Goal: Task Accomplishment & Management: Manage account settings

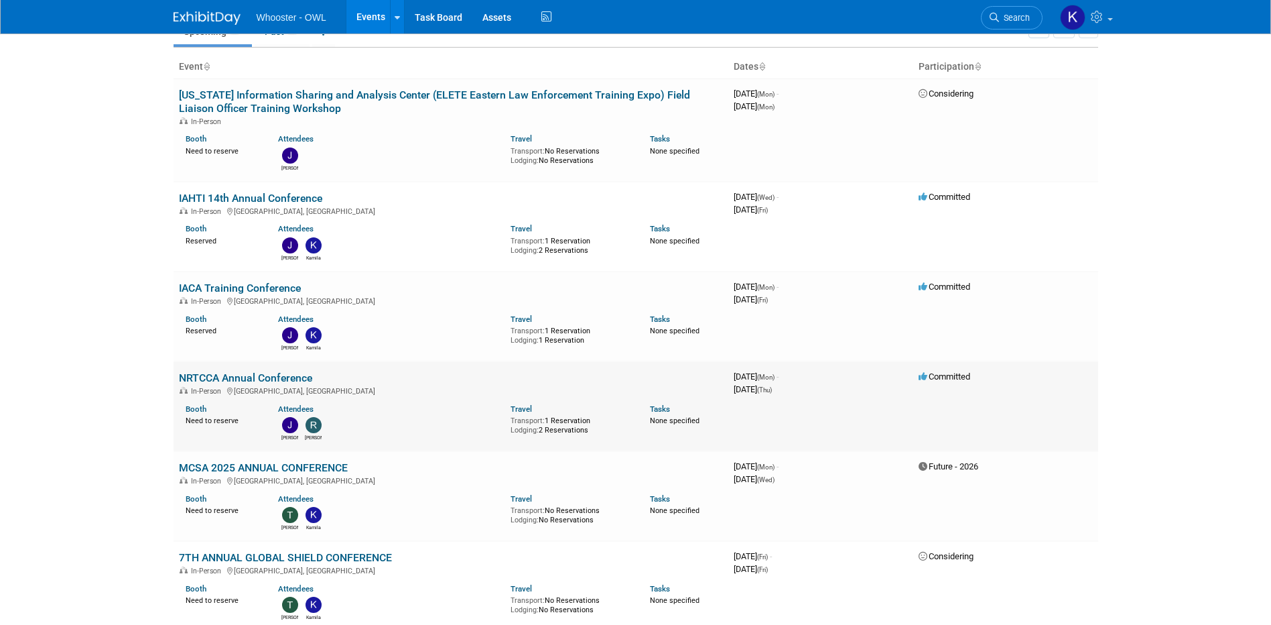
click at [241, 378] on link "NRTCCA Annual Conference" at bounding box center [245, 377] width 133 height 13
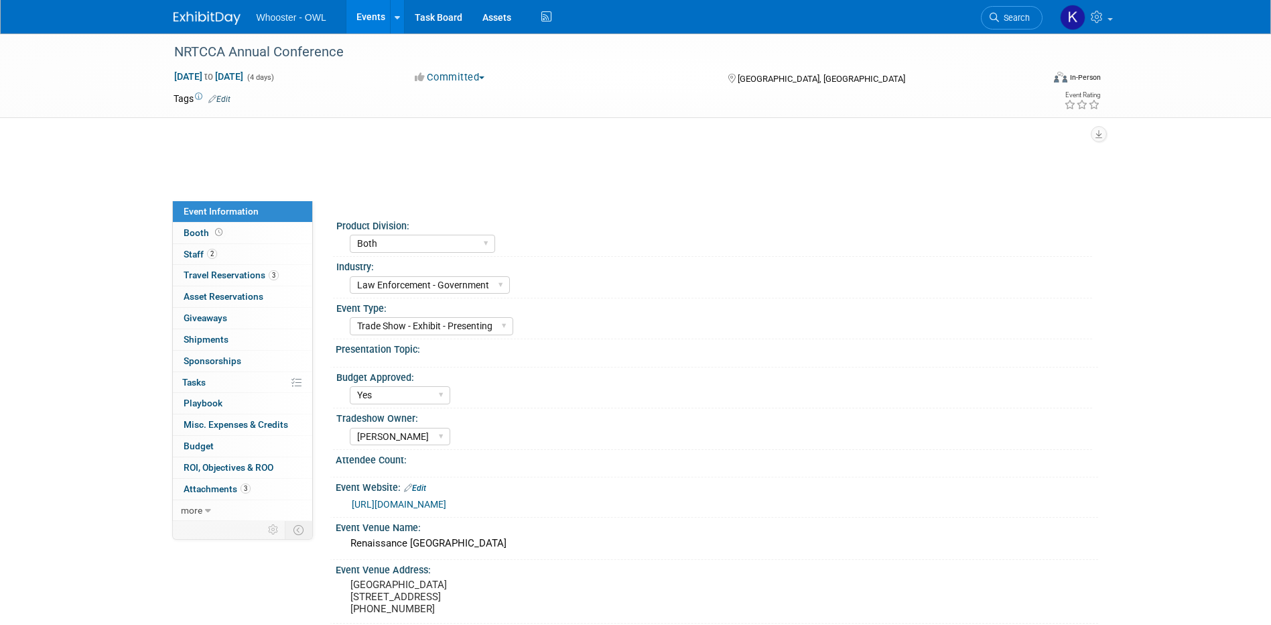
select select "Both"
select select "Law Enforcement - Government"
select select "Trade Show - Exhibit - Presenting"
select select "Yes"
select select "Kamila Castaneda"
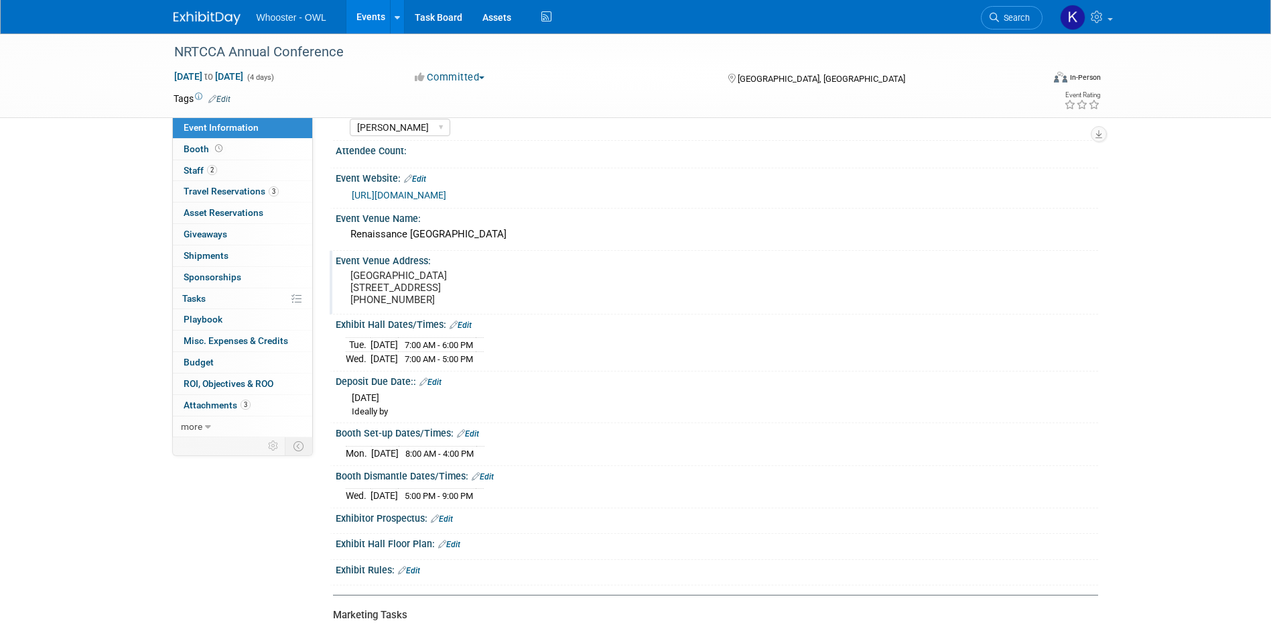
scroll to position [201, 0]
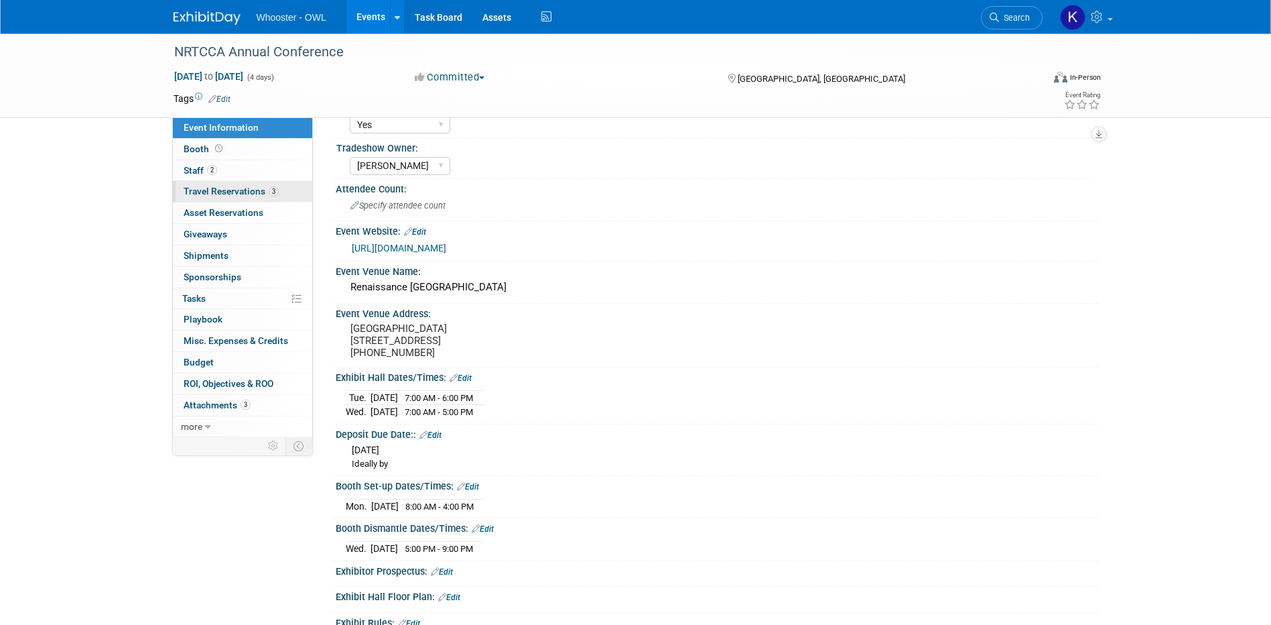
click at [240, 188] on span "Travel Reservations 3" at bounding box center [231, 191] width 95 height 11
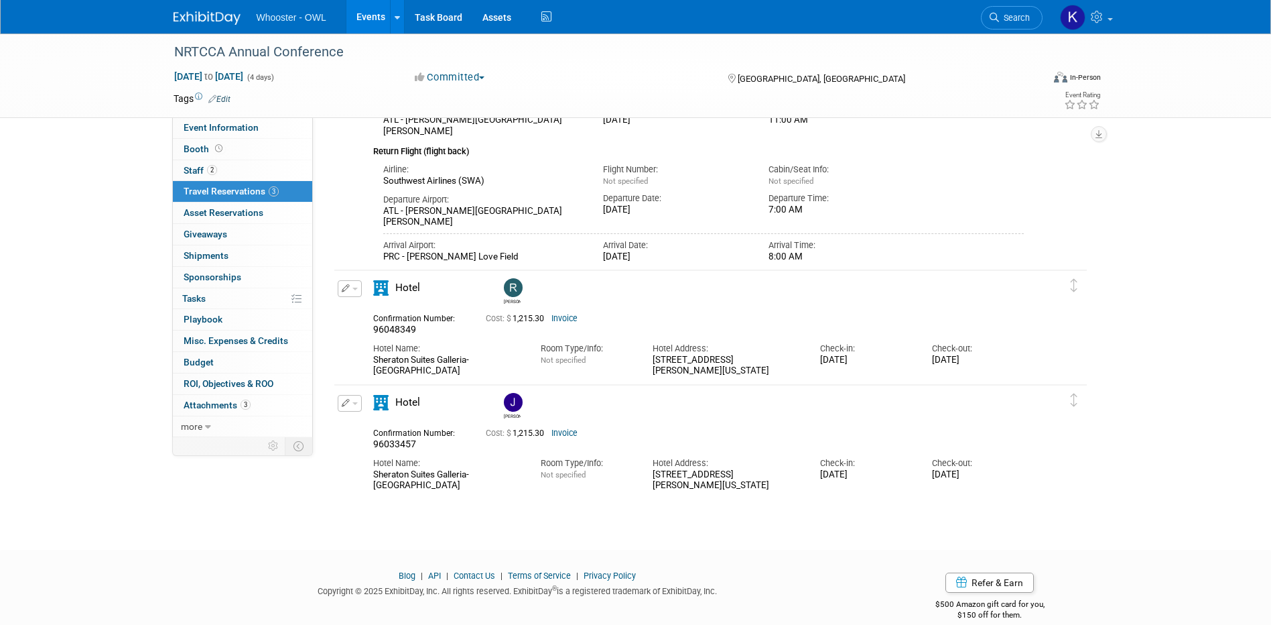
scroll to position [243, 0]
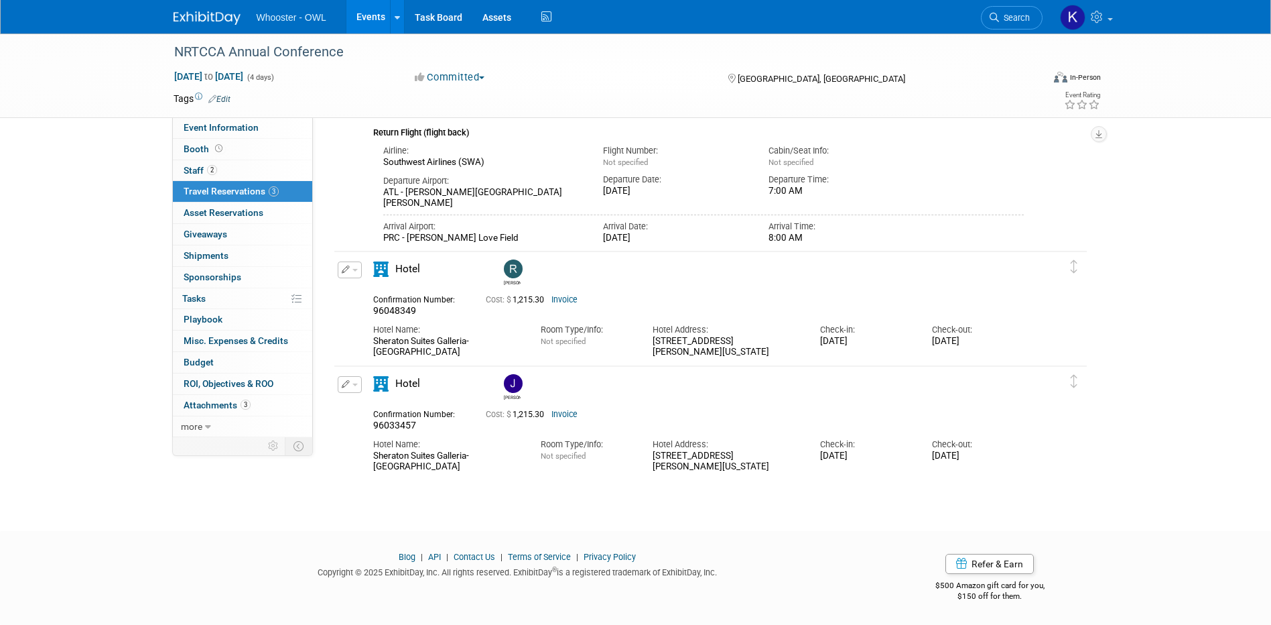
drag, startPoint x: 503, startPoint y: 345, endPoint x: 367, endPoint y: 343, distance: 135.4
click at [367, 343] on div "Hotel Name: Sheraton Suites Galleria-Atlanta" at bounding box center [447, 337] width 168 height 41
copy div "Sheraton Suites Galleria-Atlanta"
click at [355, 265] on button "button" at bounding box center [350, 269] width 24 height 17
click at [369, 290] on button "Edit Reservation" at bounding box center [394, 293] width 113 height 19
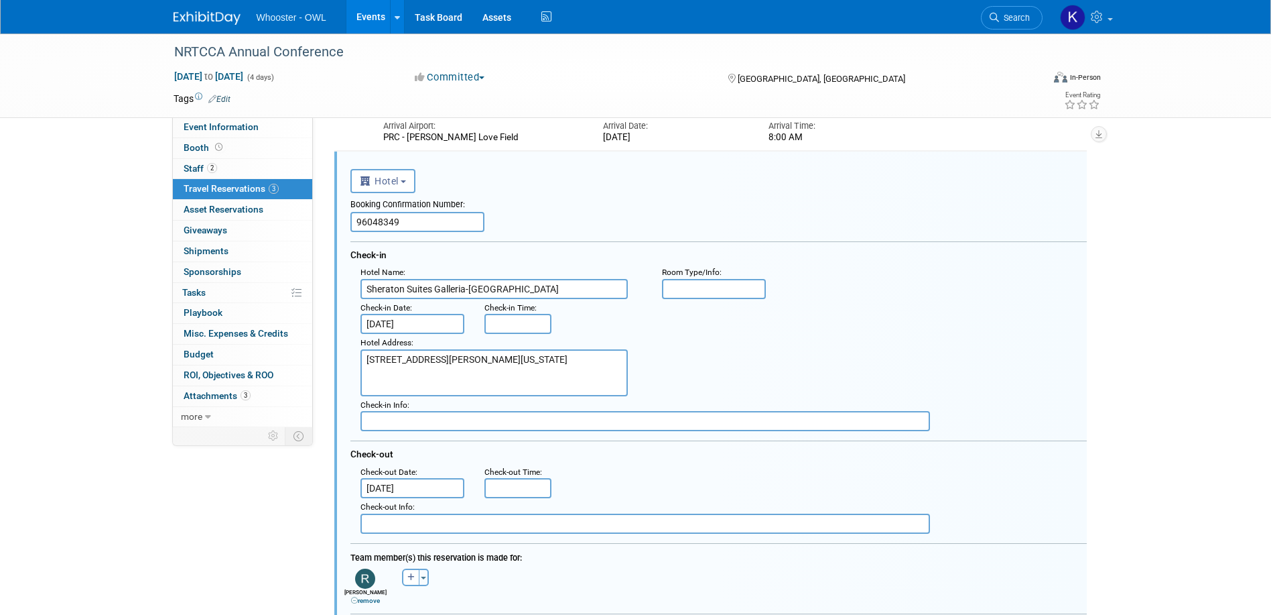
scroll to position [0, 0]
drag, startPoint x: 428, startPoint y: 223, endPoint x: 171, endPoint y: 184, distance: 260.4
click at [171, 184] on div "Event Information Event Info Booth Booth 2 Staff 2 Staff 3 Travel Reservations …" at bounding box center [636, 370] width 945 height 1359
click at [372, 221] on input "text" at bounding box center [418, 222] width 134 height 20
paste input "95960854"
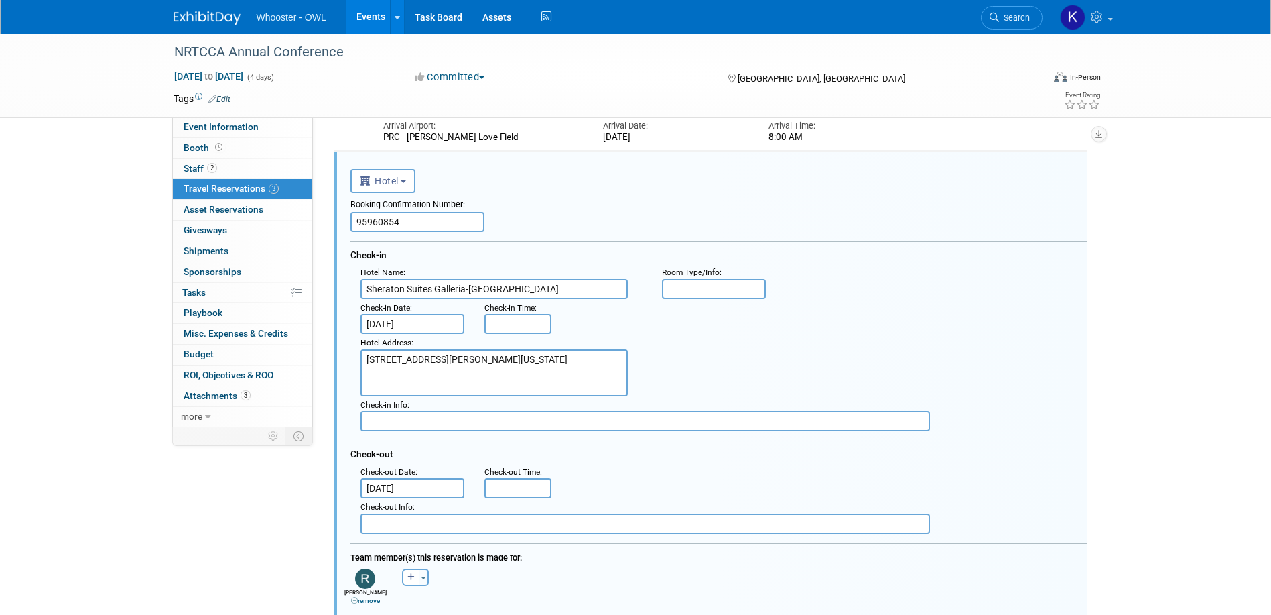
type input "95960854"
drag, startPoint x: 546, startPoint y: 293, endPoint x: 119, endPoint y: 284, distance: 427.7
click at [119, 284] on div "NRTCCA Annual Conference Sep 22, 2025 to Sep 25, 2025 (4 days) Sep 22, 2025 to …" at bounding box center [635, 384] width 1271 height 1386
paste input "Renaissance Atlanta Waverly Hotel & Convention Center"
type input "Renaissance Atlanta Waverly Hotel & Convention Center"
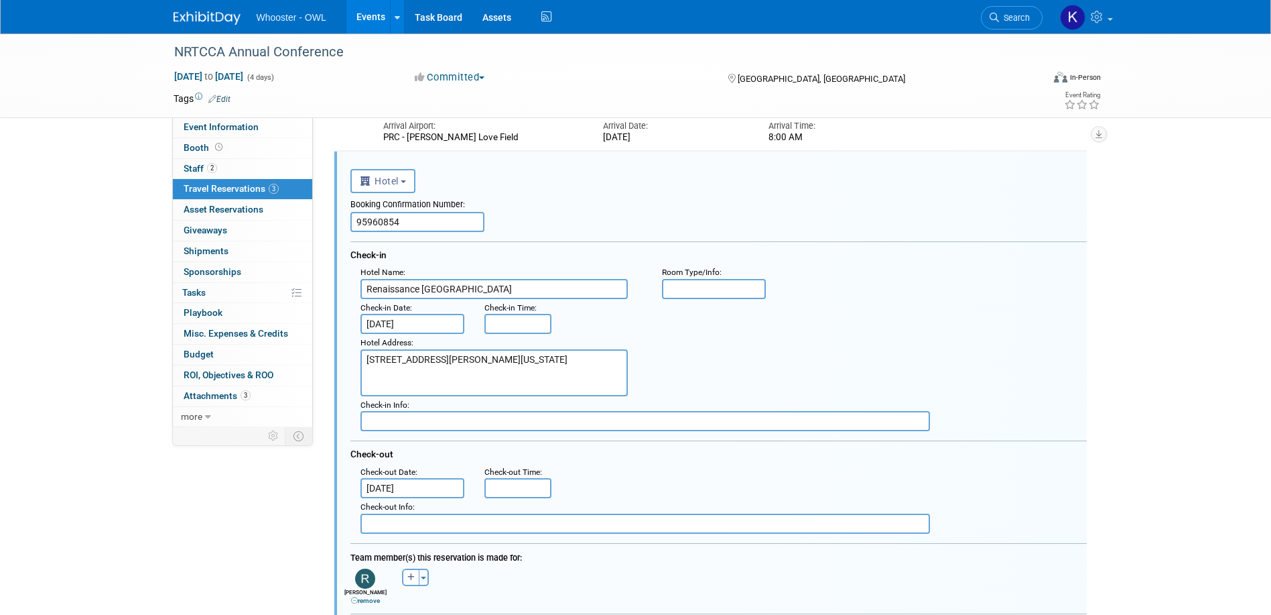
drag, startPoint x: 604, startPoint y: 361, endPoint x: 314, endPoint y: 368, distance: 289.6
click at [314, 368] on div "Event Information Event Info Booth Booth 2 Staff 2 Staff 3 Travel Reservations …" at bounding box center [636, 370] width 945 height 1359
click at [478, 388] on textarea "2844 Cobb Parkway SE Atlanta, Georgia 30339 USA" at bounding box center [494, 372] width 267 height 47
paste textarea "2450 Galleria Parkway Atlanta, Georgia 30339 USA Telefone +1-770-953-4500"
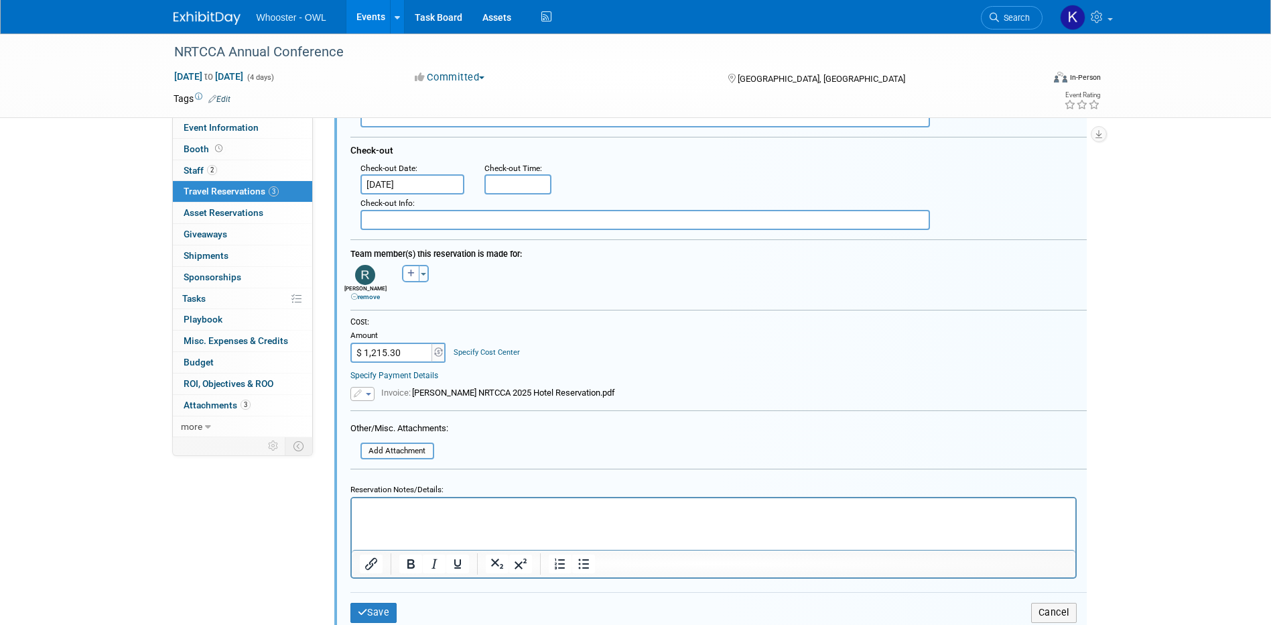
scroll to position [678, 0]
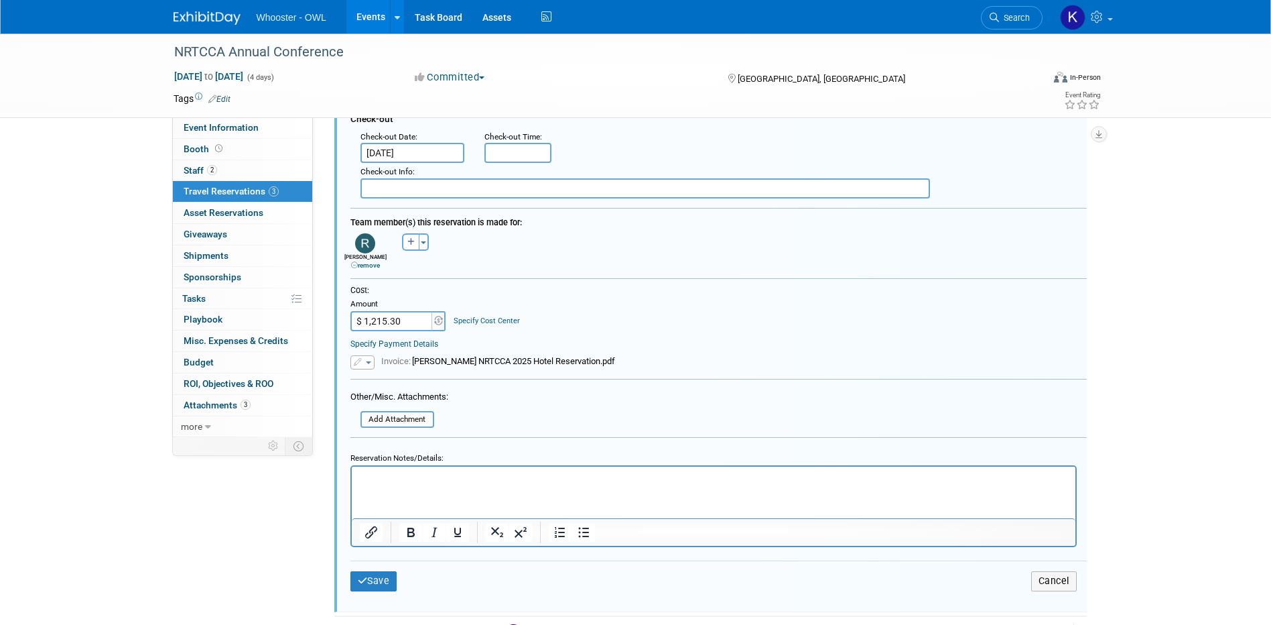
type textarea "2450 Galleria Parkway Atlanta, Georgia 30339 USA Telefone +1-770-953-4500"
click at [408, 330] on input "$ 1,215.30" at bounding box center [393, 321] width 84 height 20
type input "$ 670.38"
click at [363, 363] on button "button" at bounding box center [363, 362] width 24 height 14
click at [388, 401] on link "Remove attachment" at bounding box center [418, 400] width 134 height 19
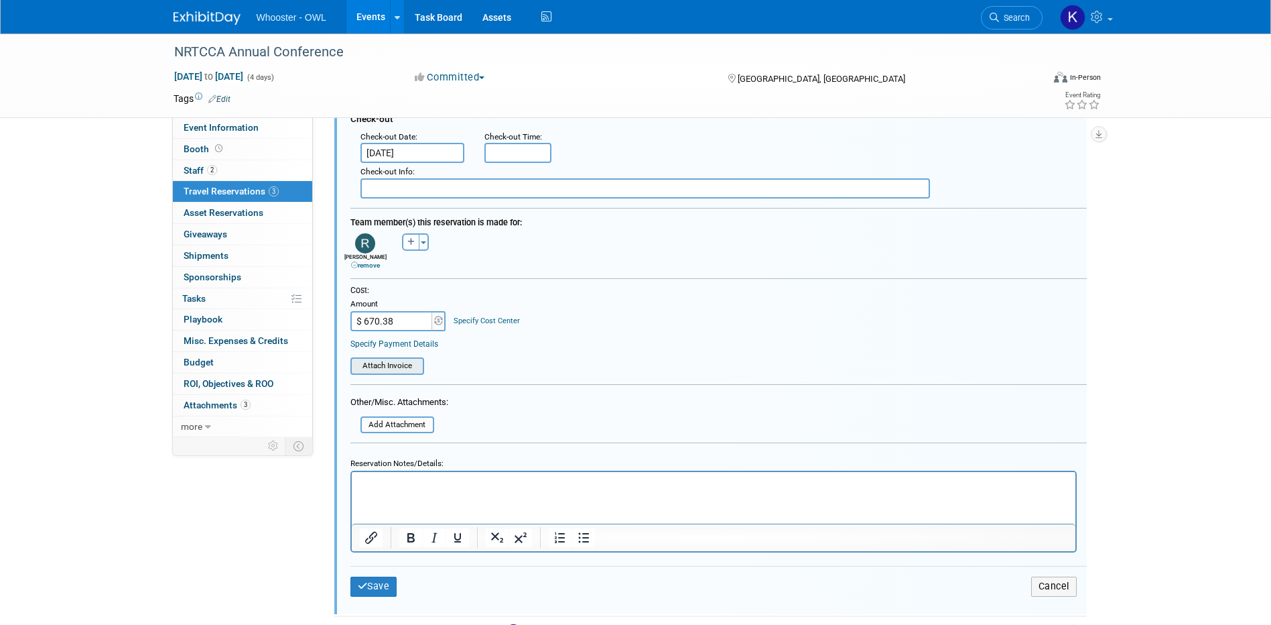
click at [383, 366] on input "file" at bounding box center [343, 366] width 160 height 15
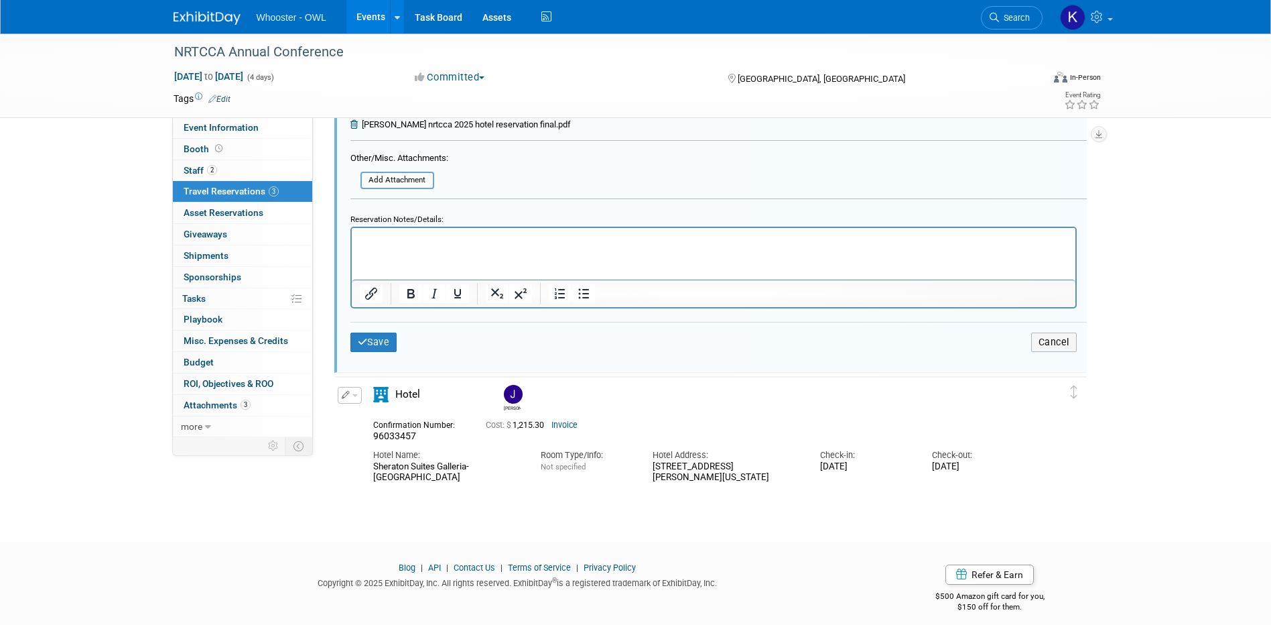
scroll to position [940, 0]
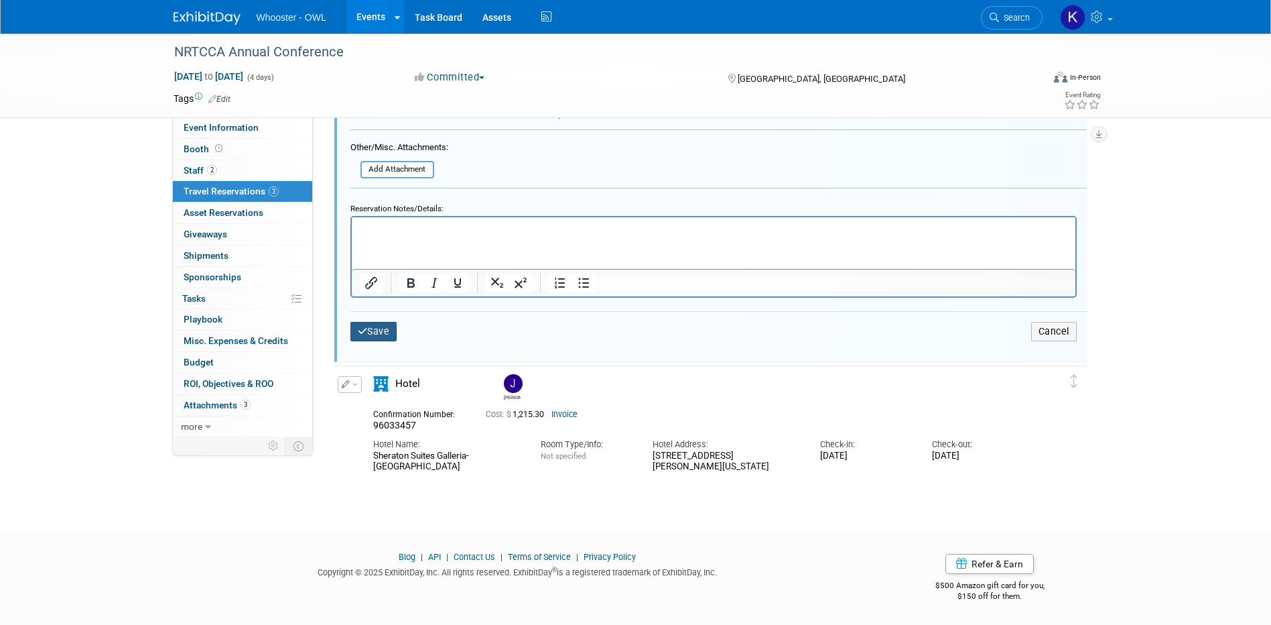
click at [369, 339] on button "Save" at bounding box center [374, 331] width 47 height 19
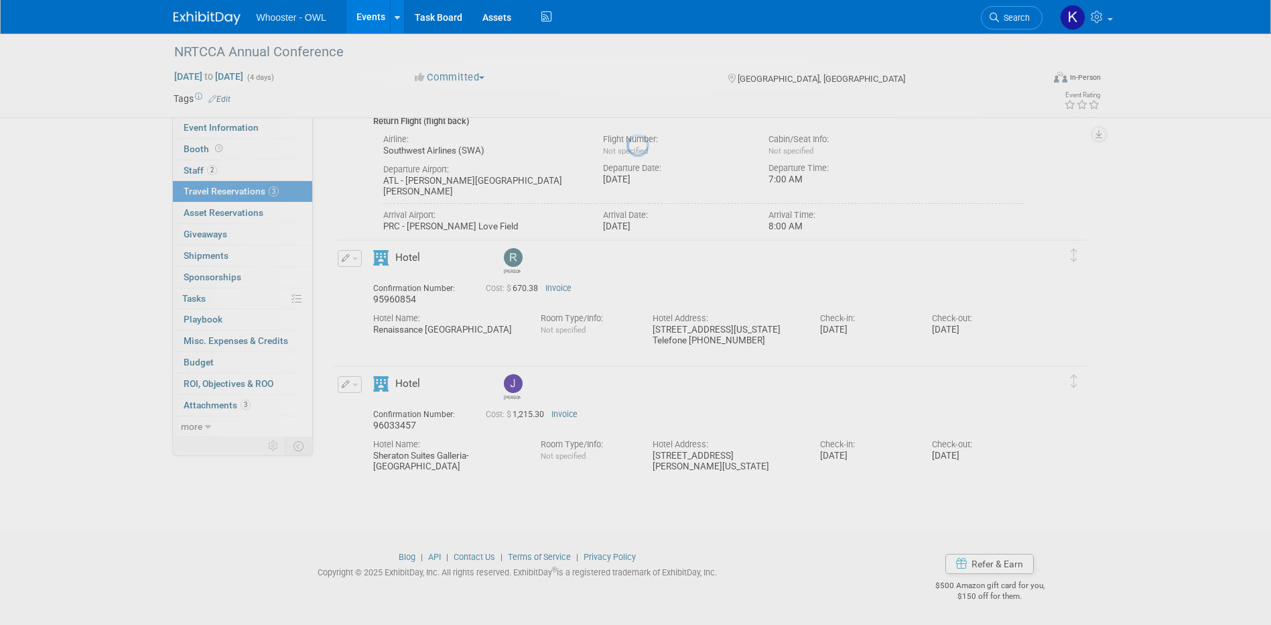
scroll to position [255, 0]
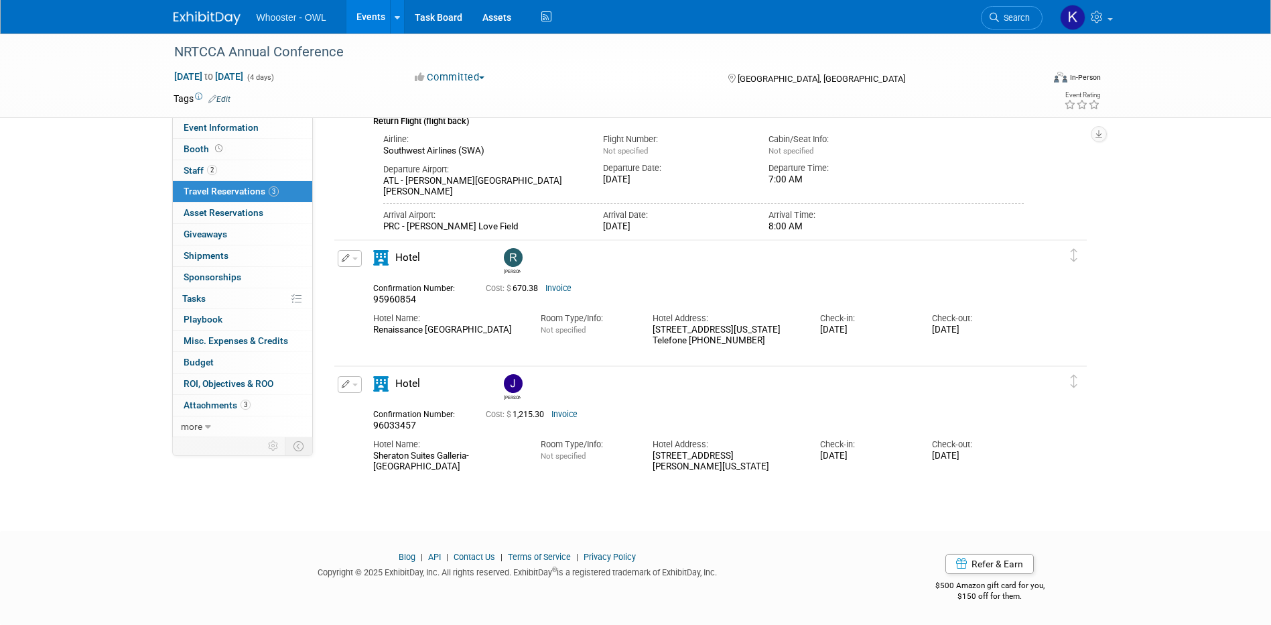
click at [350, 386] on button "button" at bounding box center [350, 384] width 24 height 17
click at [358, 402] on button "Edit Reservation" at bounding box center [394, 407] width 113 height 19
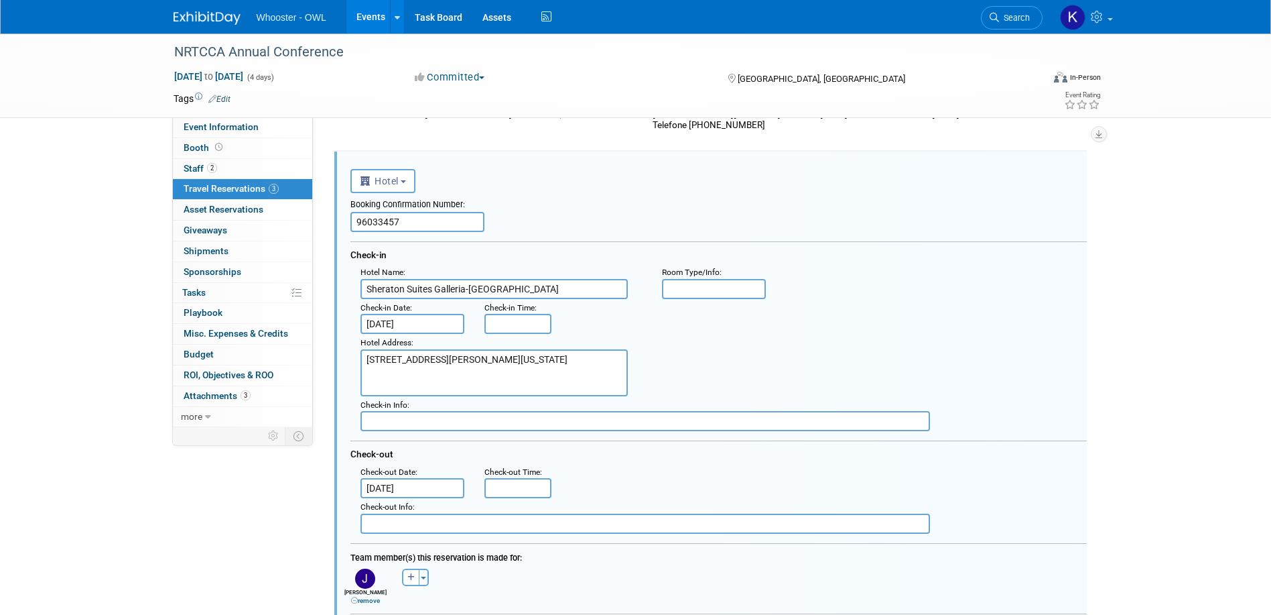
scroll to position [0, 0]
drag, startPoint x: 411, startPoint y: 224, endPoint x: 229, endPoint y: 219, distance: 182.4
click at [229, 219] on div "Event Information Event Info Booth Booth 2 Staff 2 Staff 3 Travel Reservations …" at bounding box center [636, 250] width 945 height 1371
paste input "17219"
type input "96017219"
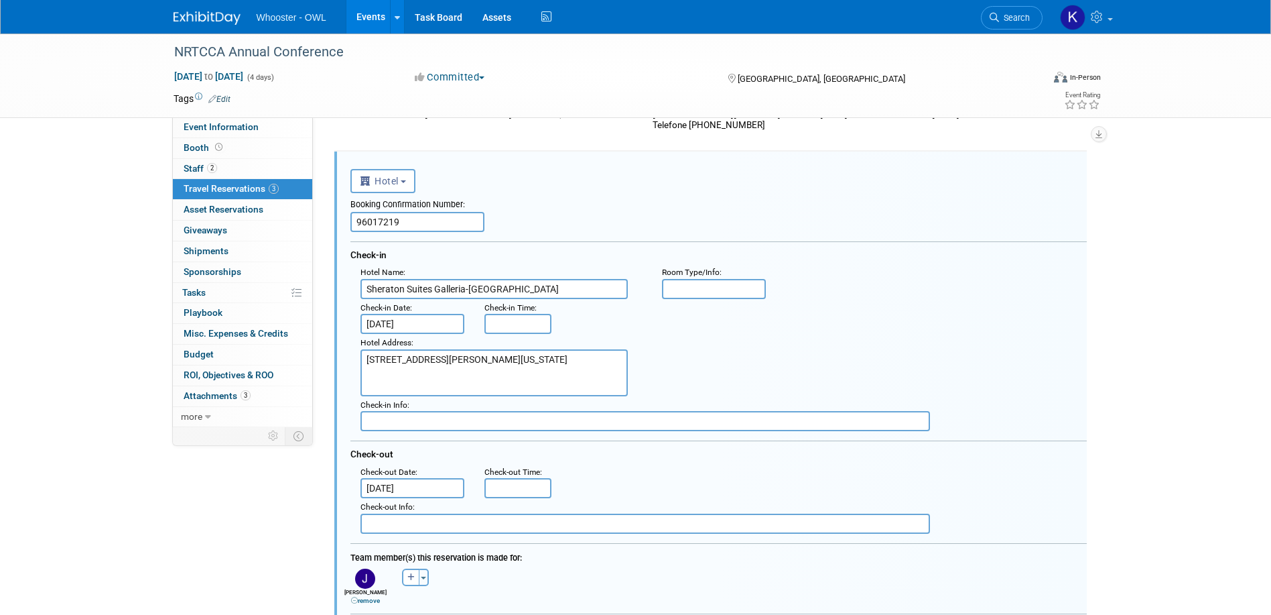
drag, startPoint x: 521, startPoint y: 292, endPoint x: 330, endPoint y: 283, distance: 191.3
click at [330, 283] on div "Delete Reservation B8CT9I Cost: $ 0.00 Airline:" at bounding box center [710, 316] width 775 height 1240
drag, startPoint x: 593, startPoint y: 368, endPoint x: 302, endPoint y: 357, distance: 290.4
click at [302, 357] on div "Event Information Event Info Booth Booth 2 Staff 2 Staff 3 Travel Reservations …" at bounding box center [636, 250] width 945 height 1371
click at [402, 369] on textarea "2844 Cobb Parkway SE Atlanta, Georgia 30339 USA" at bounding box center [494, 372] width 267 height 47
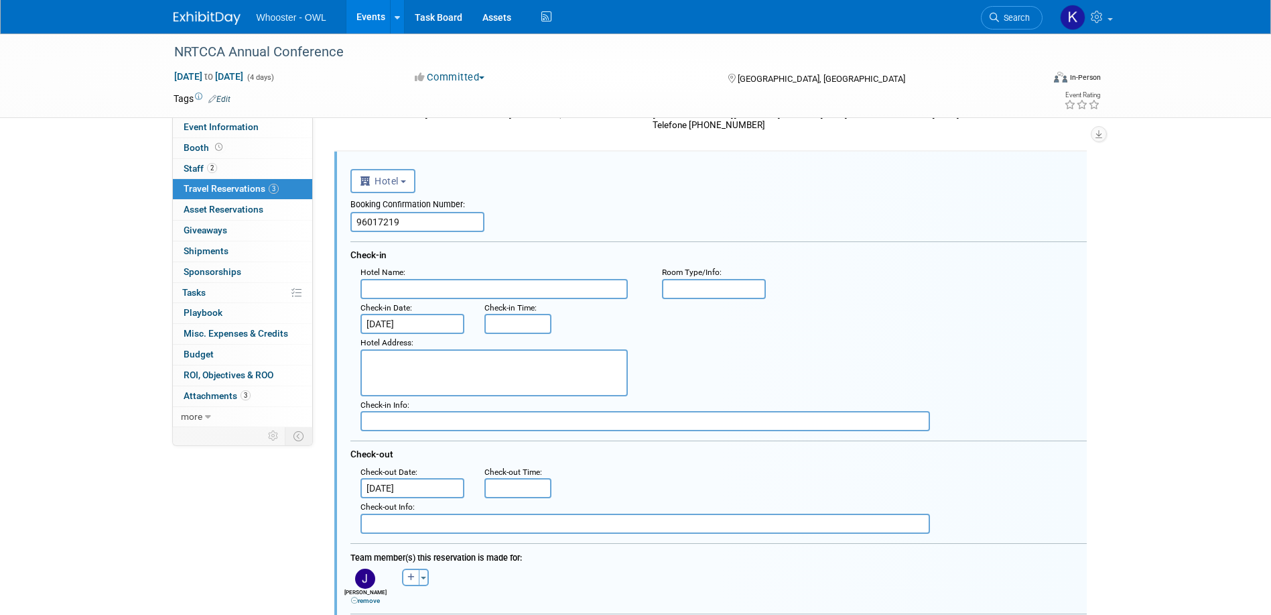
paste textarea "2450 Galleria Parkway Atlanta, Georgia 30339 USA"
type textarea "2450 Galleria Parkway Atlanta, Georgia 30339 USA"
click at [418, 285] on input "text" at bounding box center [494, 289] width 267 height 20
paste input "Renaissance Atlanta Waverly Hotel & Convention Center"
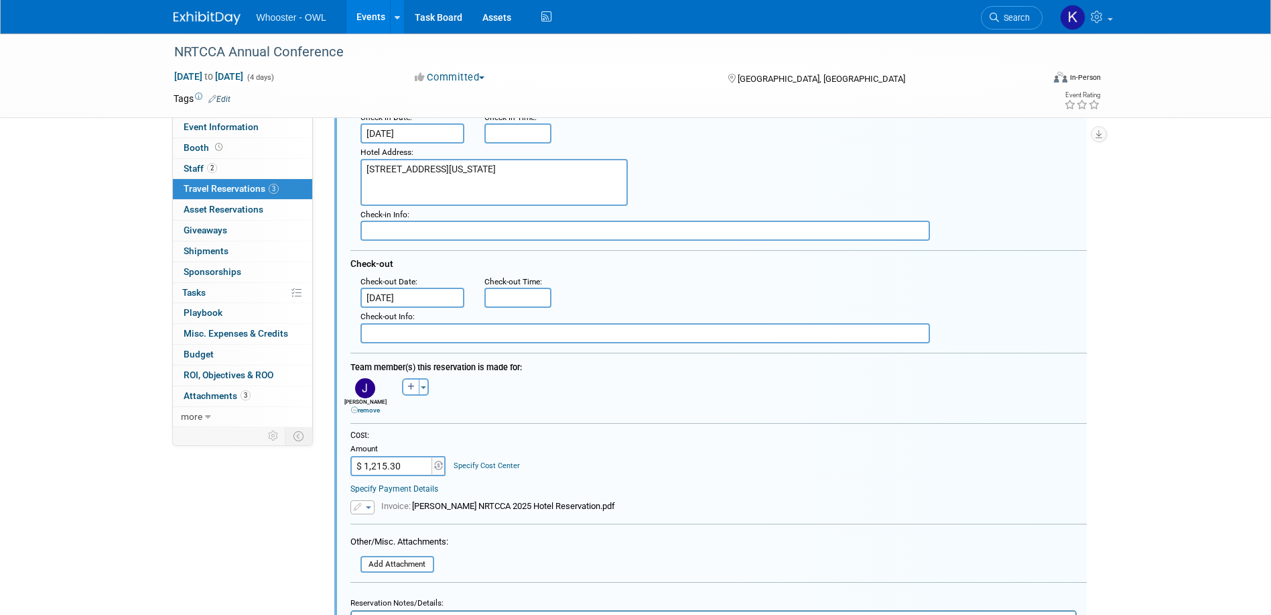
scroll to position [670, 0]
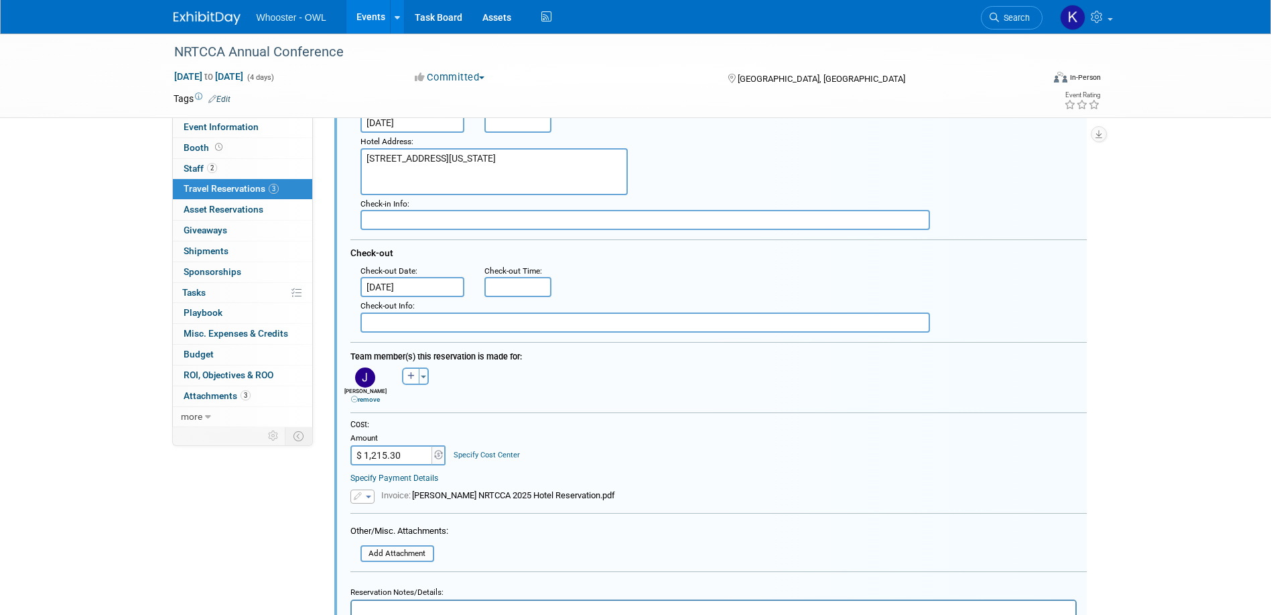
type input "Renaissance Atlanta Waverly Hotel & Convention Center"
click at [392, 451] on input "$ 1,215.30" at bounding box center [393, 455] width 84 height 20
type input "$ 670.38"
click at [353, 498] on button "button" at bounding box center [363, 496] width 24 height 14
click at [379, 520] on link "Replace with a new file" at bounding box center [418, 516] width 134 height 19
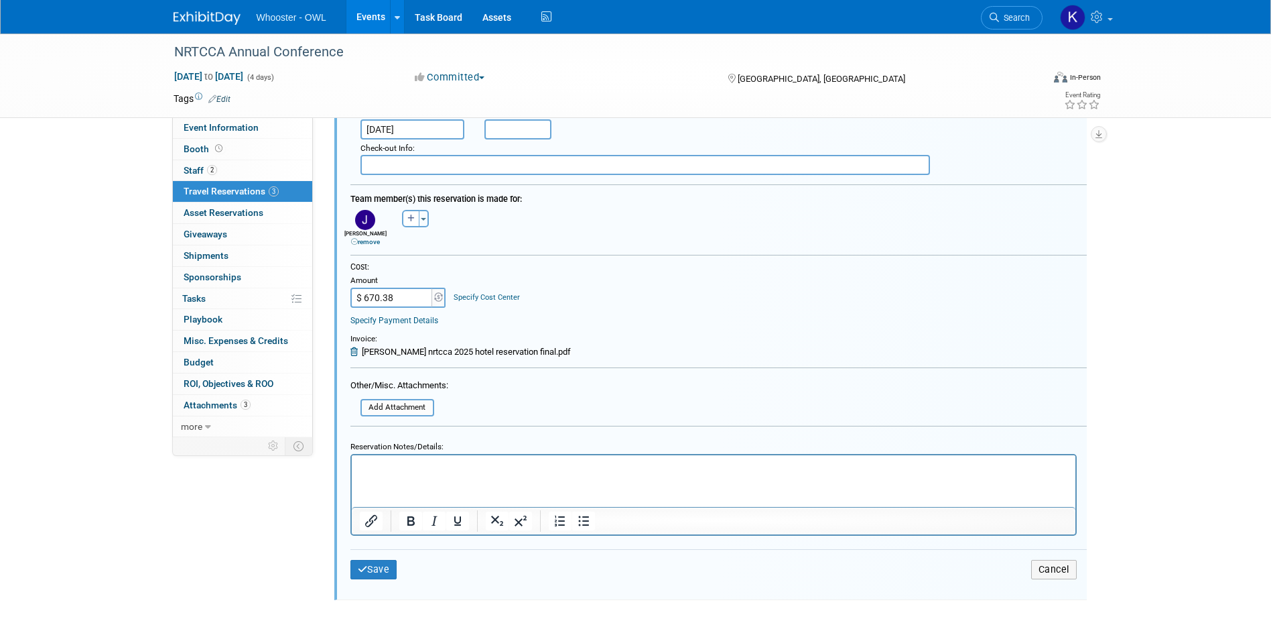
scroll to position [952, 0]
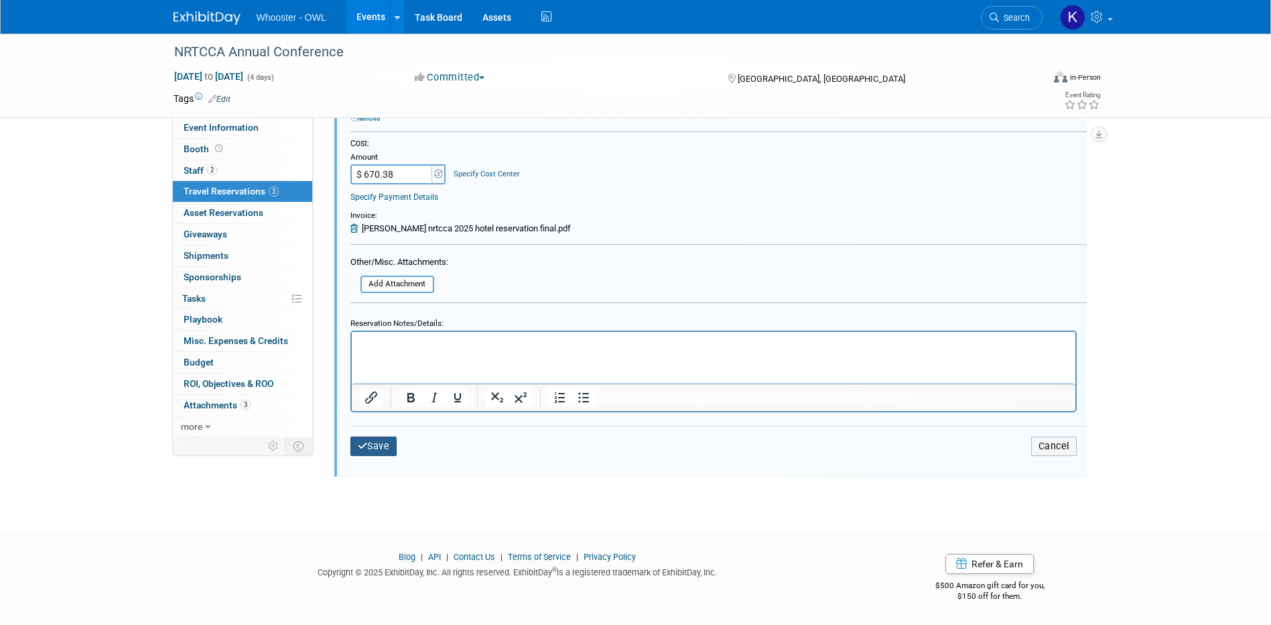
click at [389, 446] on button "Save" at bounding box center [374, 445] width 47 height 19
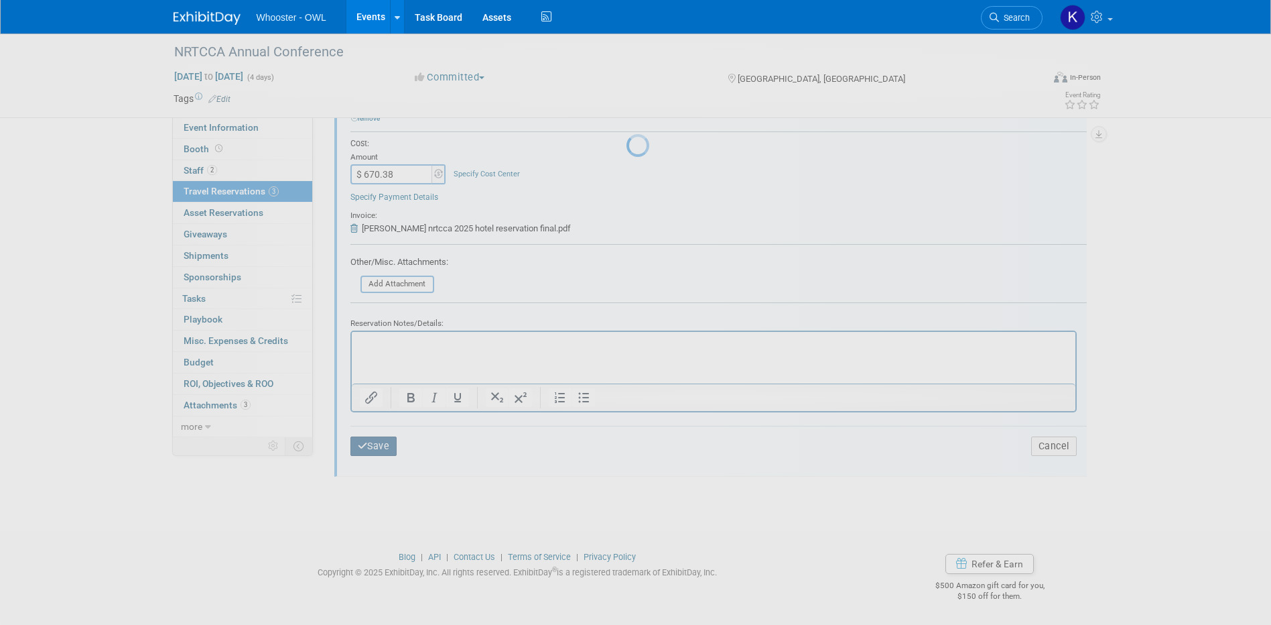
scroll to position [255, 0]
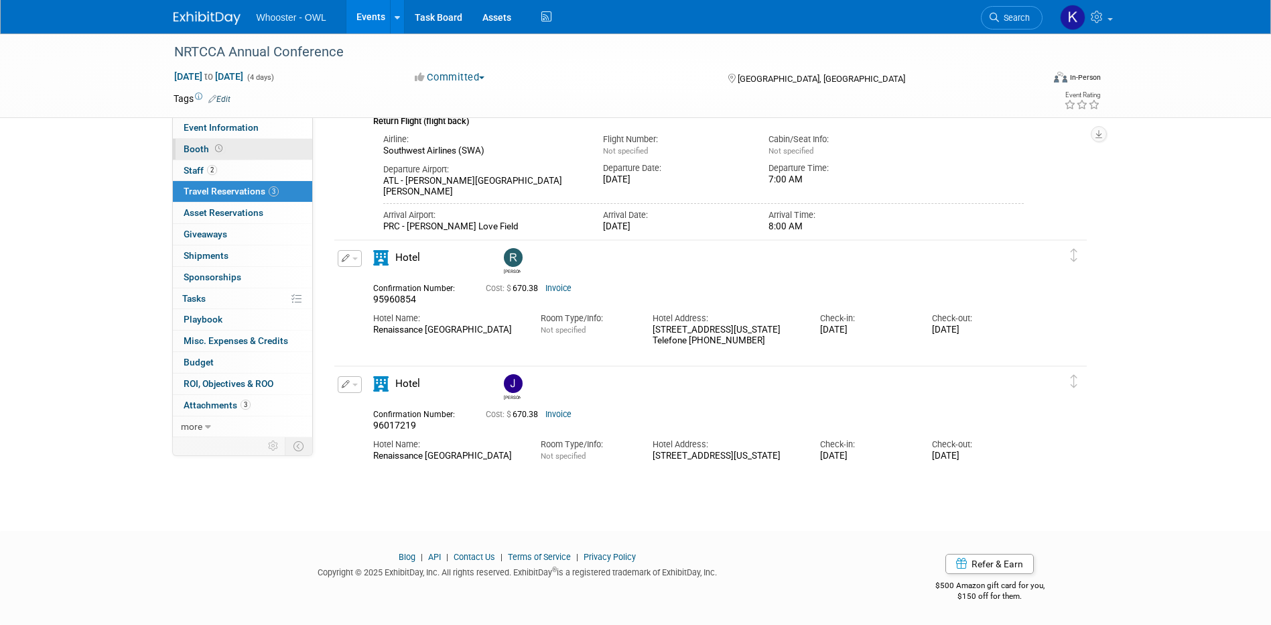
click at [269, 151] on link "Booth" at bounding box center [242, 149] width 139 height 21
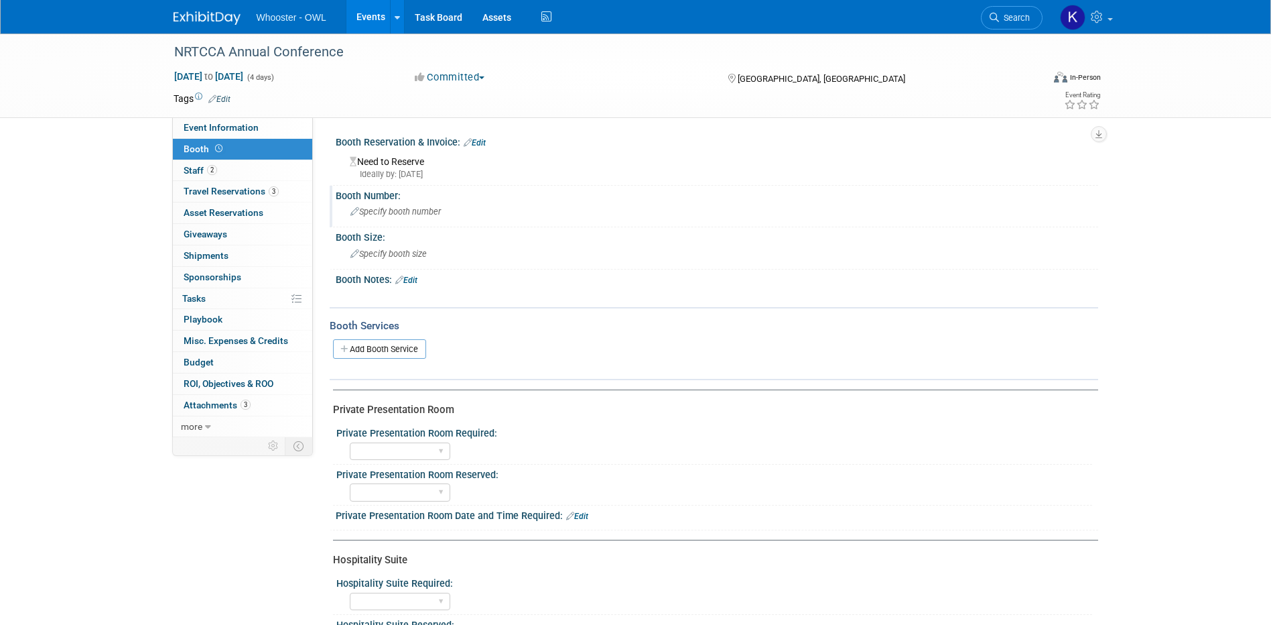
click at [405, 216] on span "Specify booth number" at bounding box center [396, 211] width 90 height 10
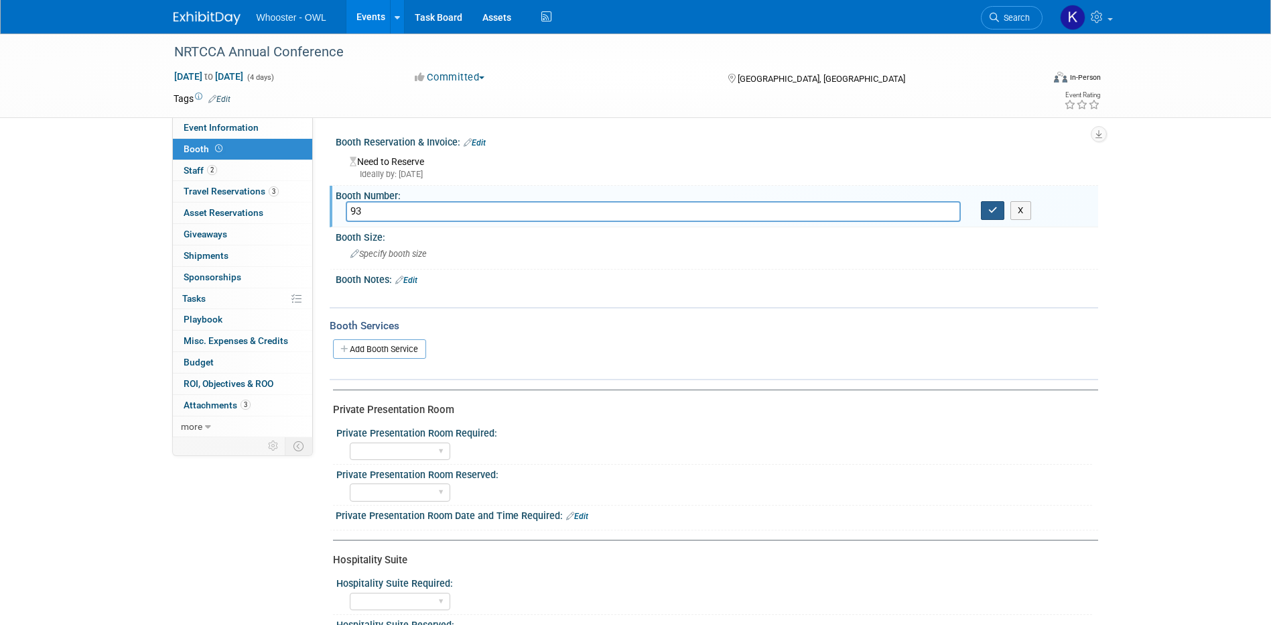
type input "93"
click at [994, 214] on icon "button" at bounding box center [993, 210] width 9 height 9
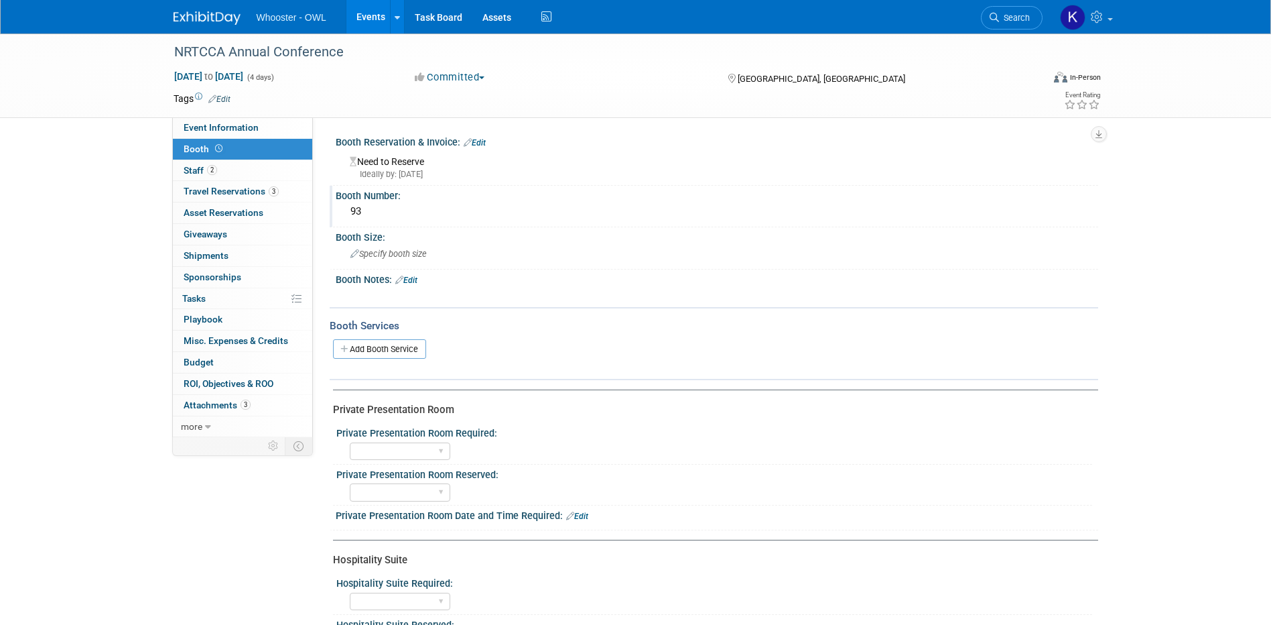
click at [362, 25] on link "Events" at bounding box center [371, 17] width 49 height 34
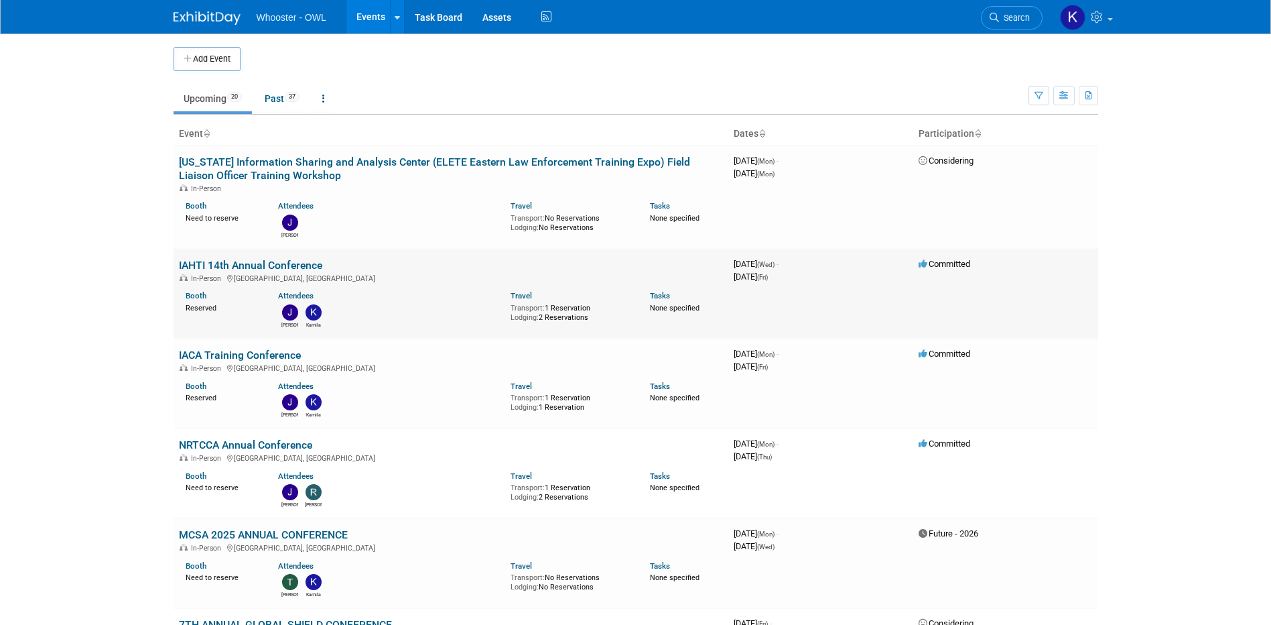
click at [277, 263] on link "IAHTI 14th Annual Conference" at bounding box center [250, 265] width 143 height 13
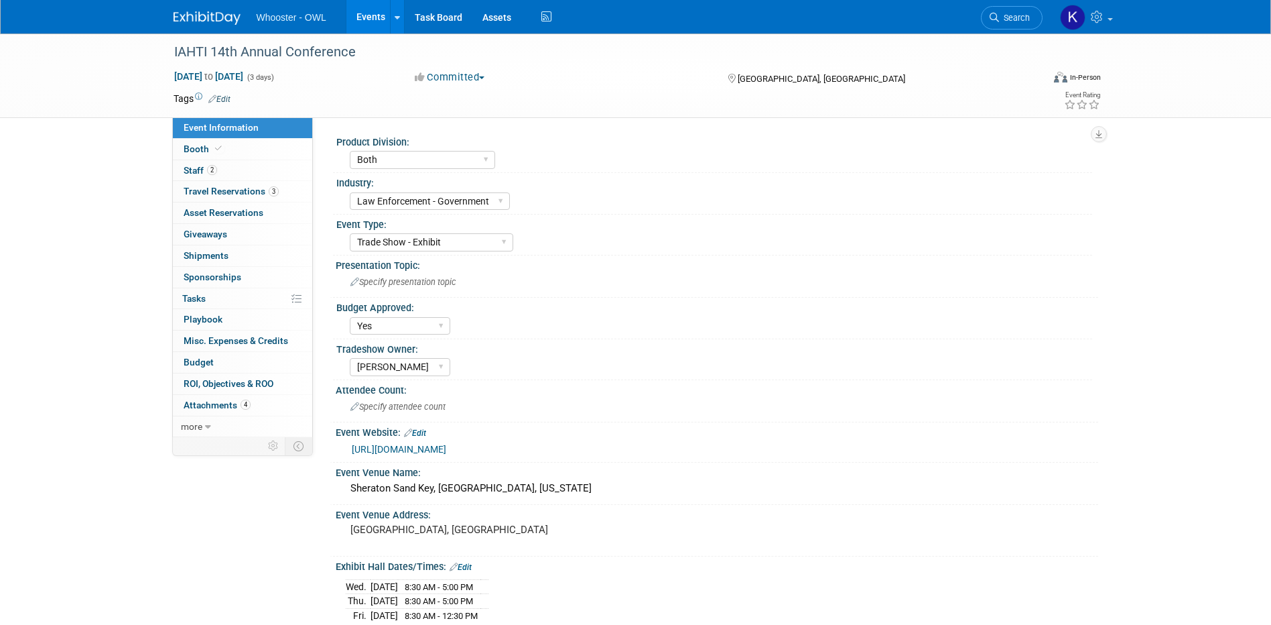
select select "Both"
select select "Law Enforcement - Government"
select select "Trade Show - Exhibit"
select select "Yes"
select select "Kamila Castaneda"
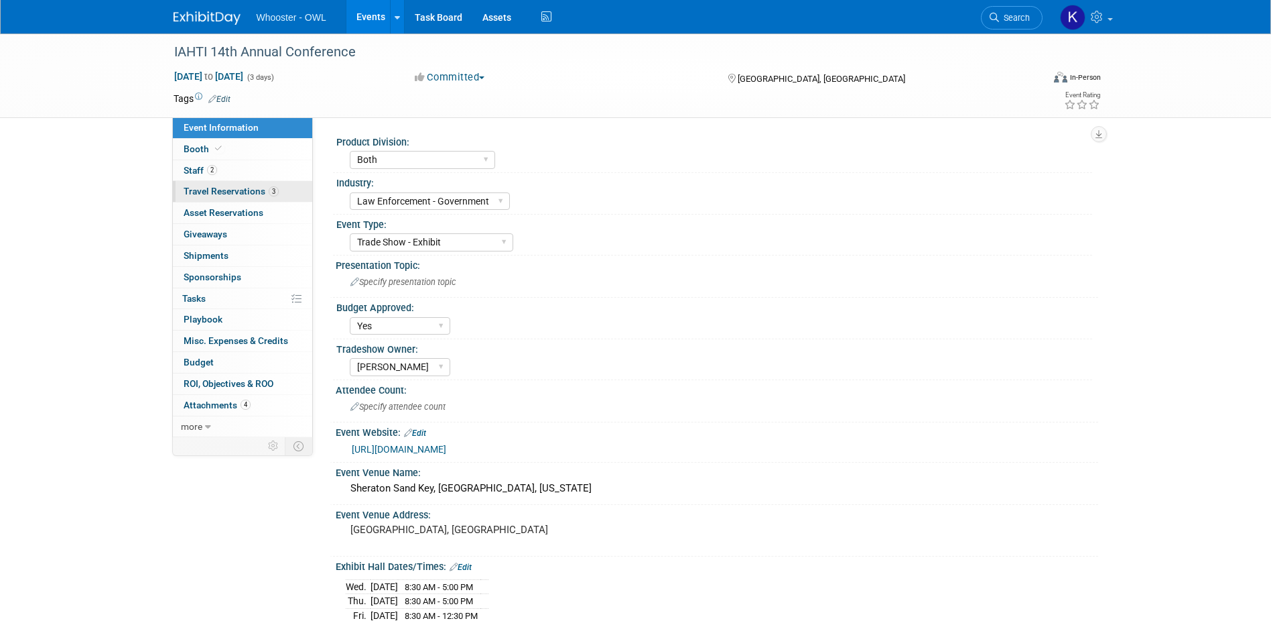
click at [225, 194] on span "Travel Reservations 3" at bounding box center [231, 191] width 95 height 11
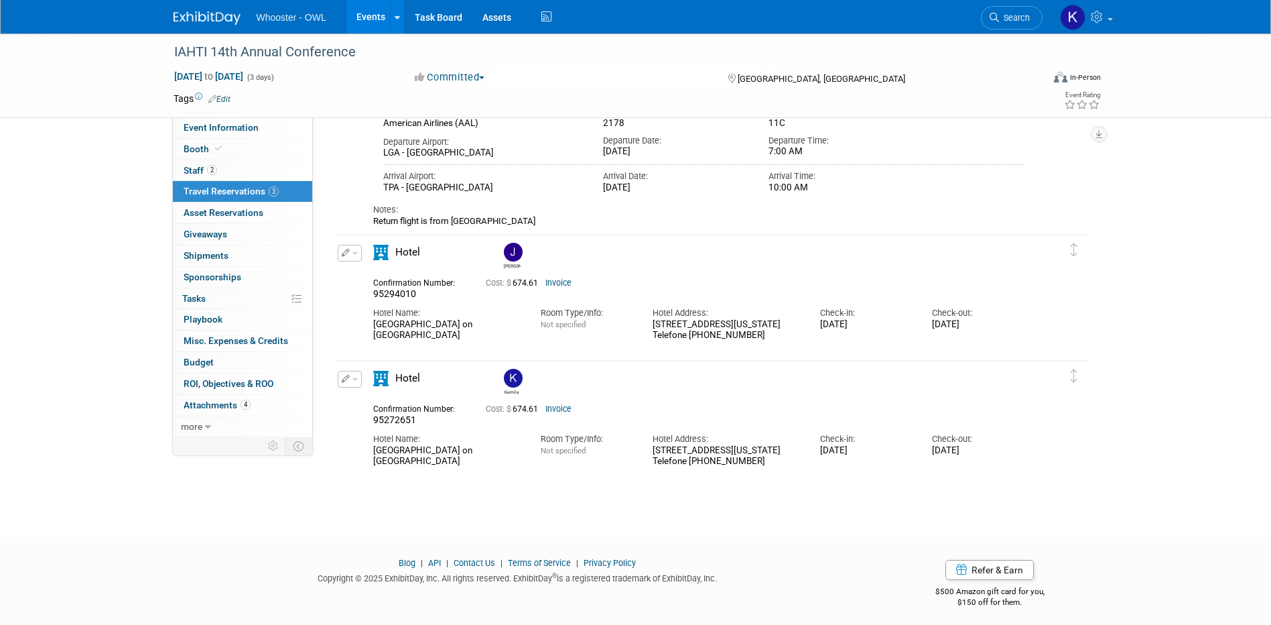
scroll to position [167, 0]
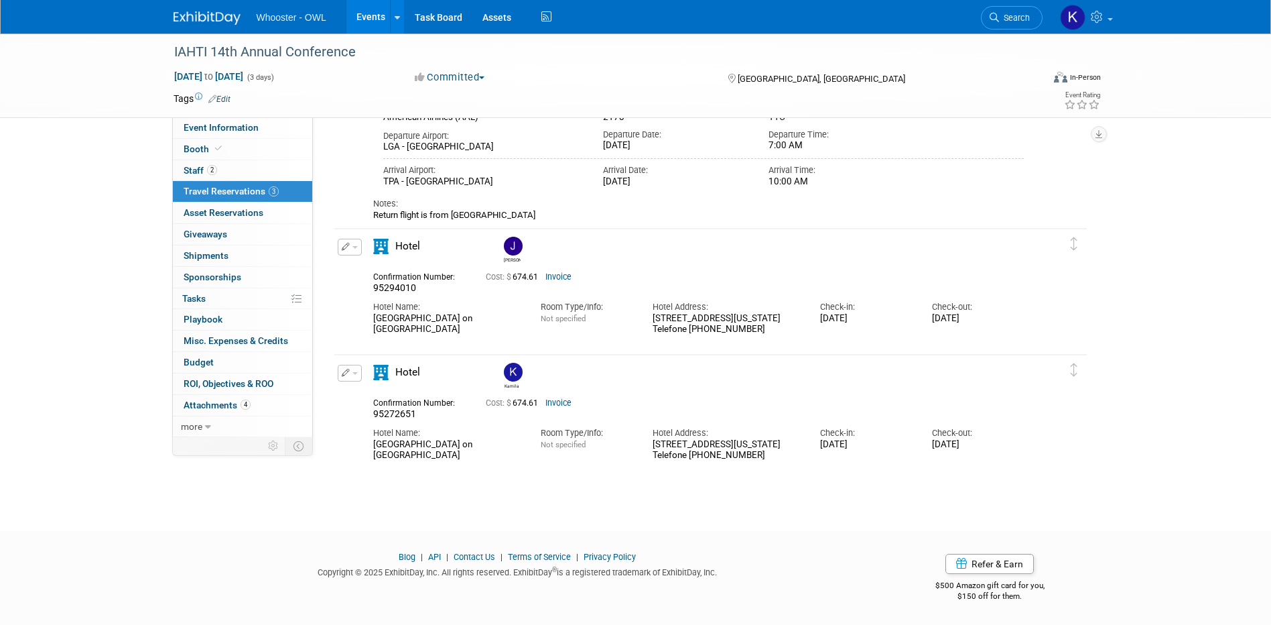
click at [345, 248] on icon "button" at bounding box center [346, 247] width 9 height 8
click at [380, 271] on button "Edit Reservation" at bounding box center [394, 270] width 113 height 19
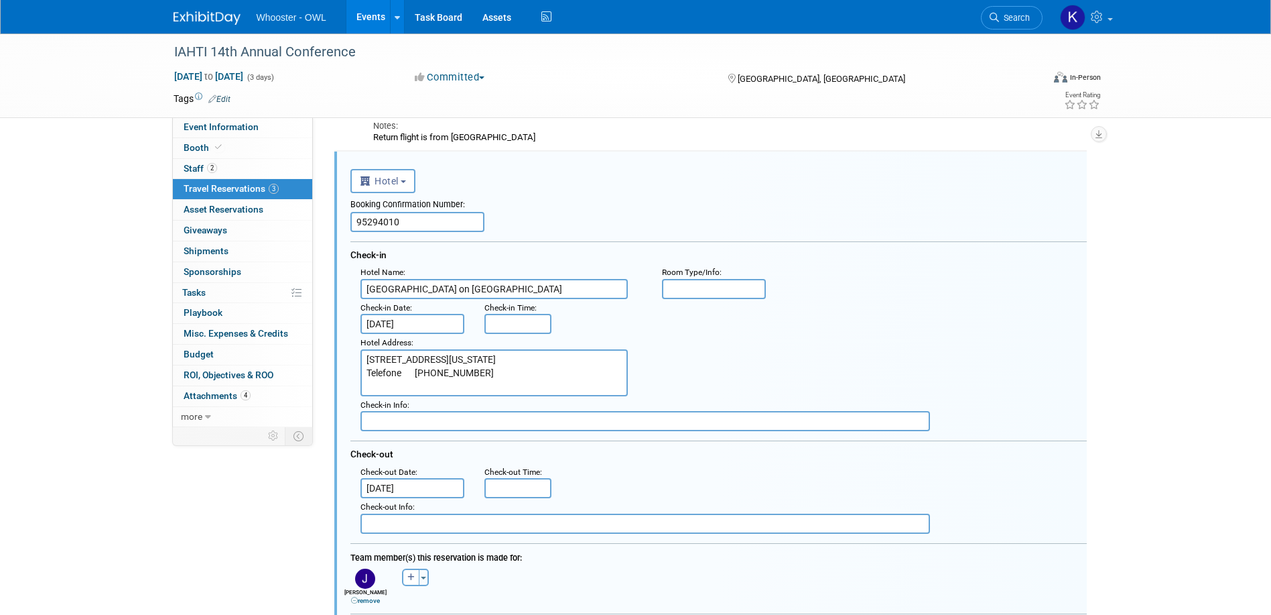
scroll to position [377, 0]
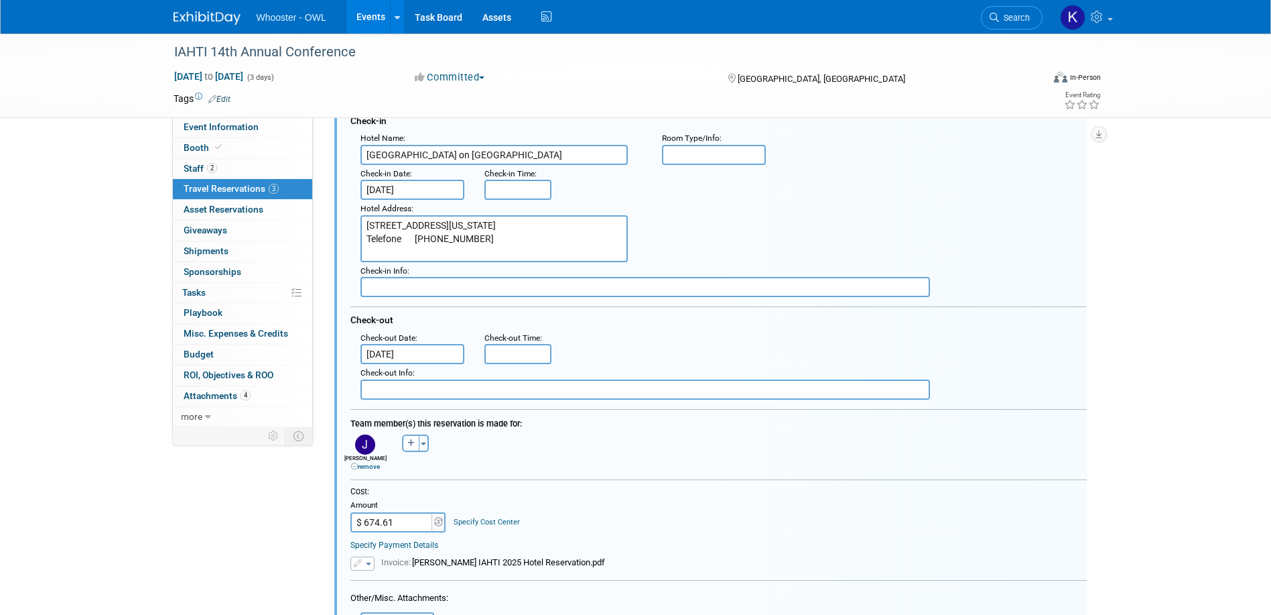
click at [425, 350] on input "Sep 5, 2025" at bounding box center [413, 354] width 105 height 20
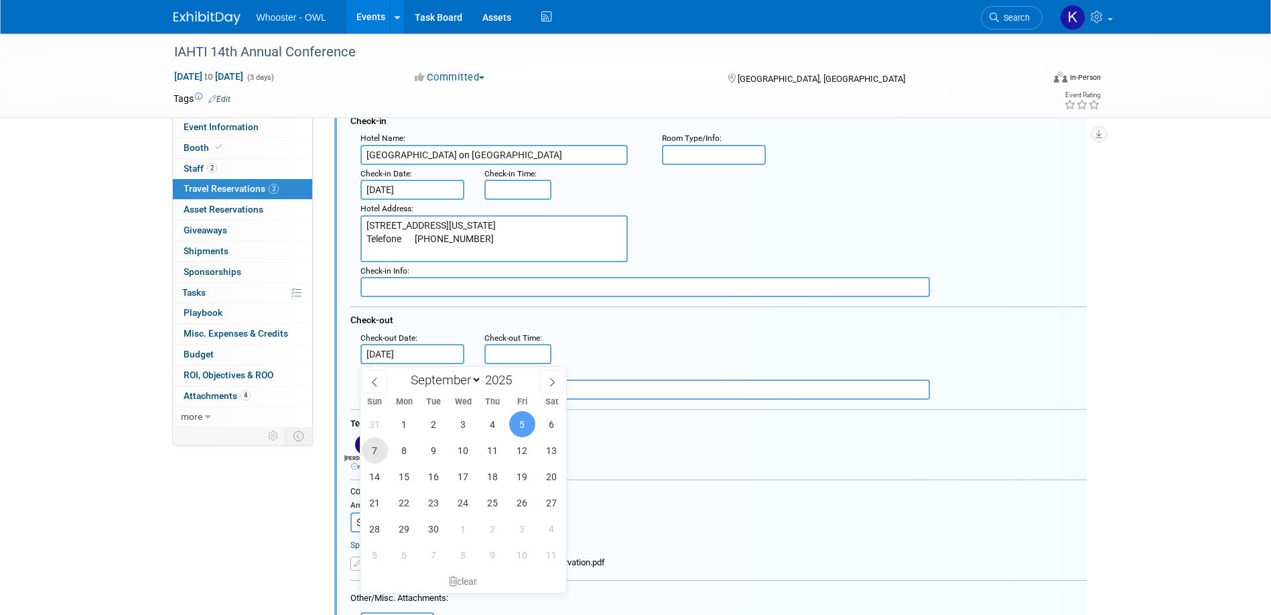
click at [385, 446] on span "7" at bounding box center [375, 450] width 26 height 26
type input "Sep 7, 2025"
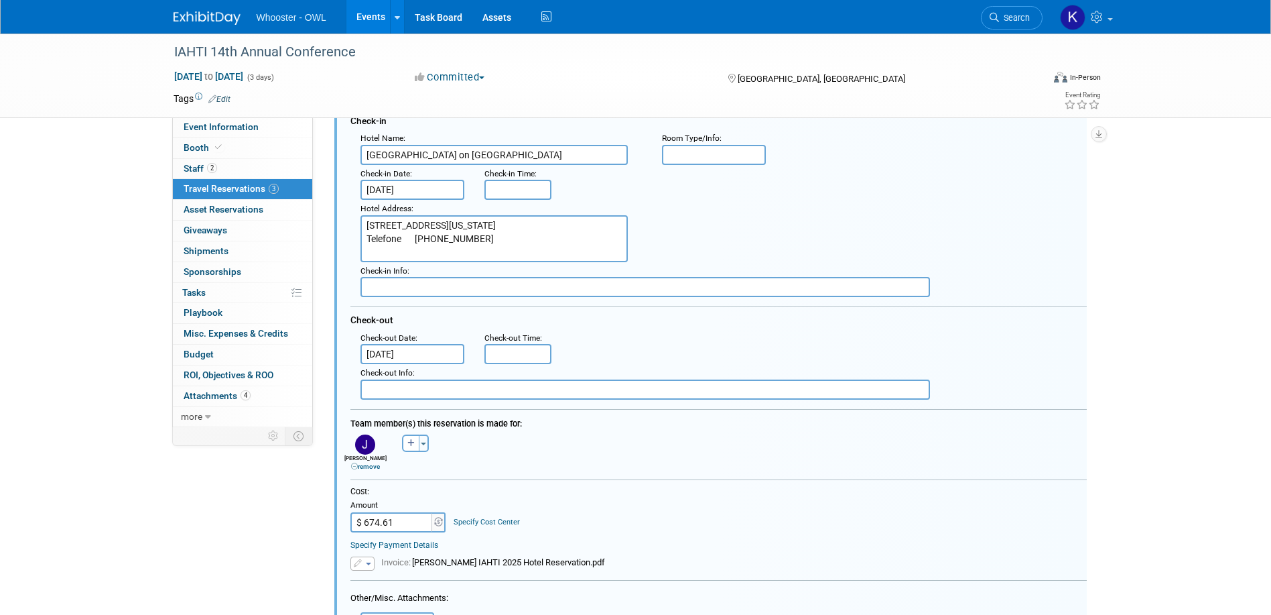
scroll to position [444, 0]
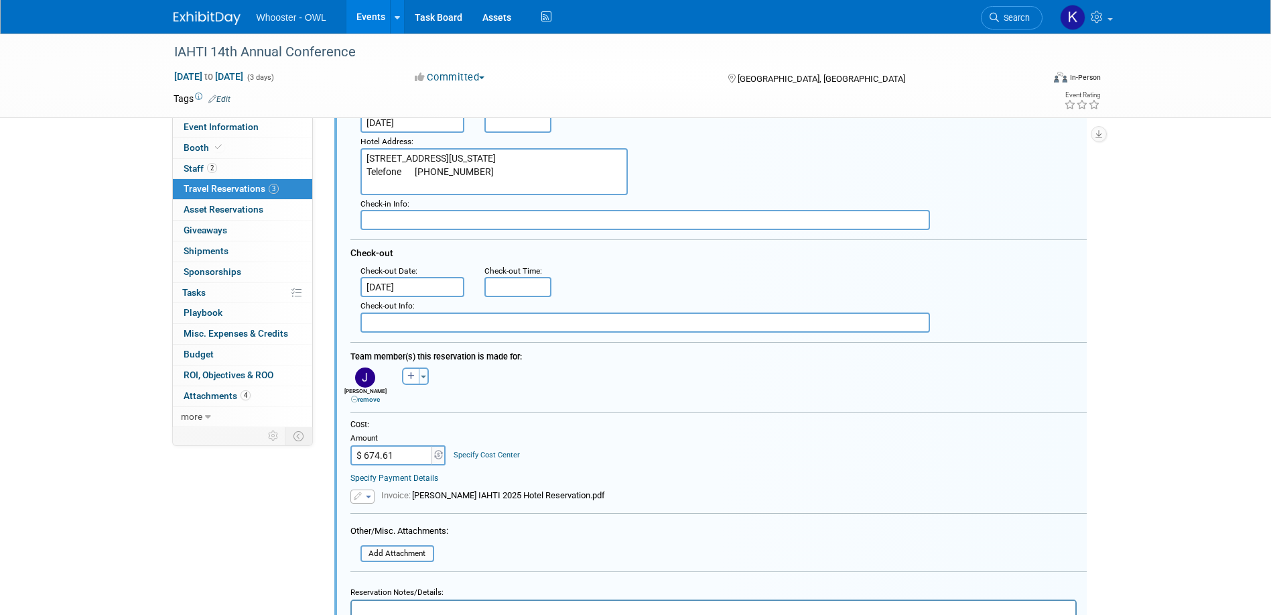
click at [403, 462] on input "$ 674.61" at bounding box center [393, 455] width 84 height 20
type input "$ 1,124.35"
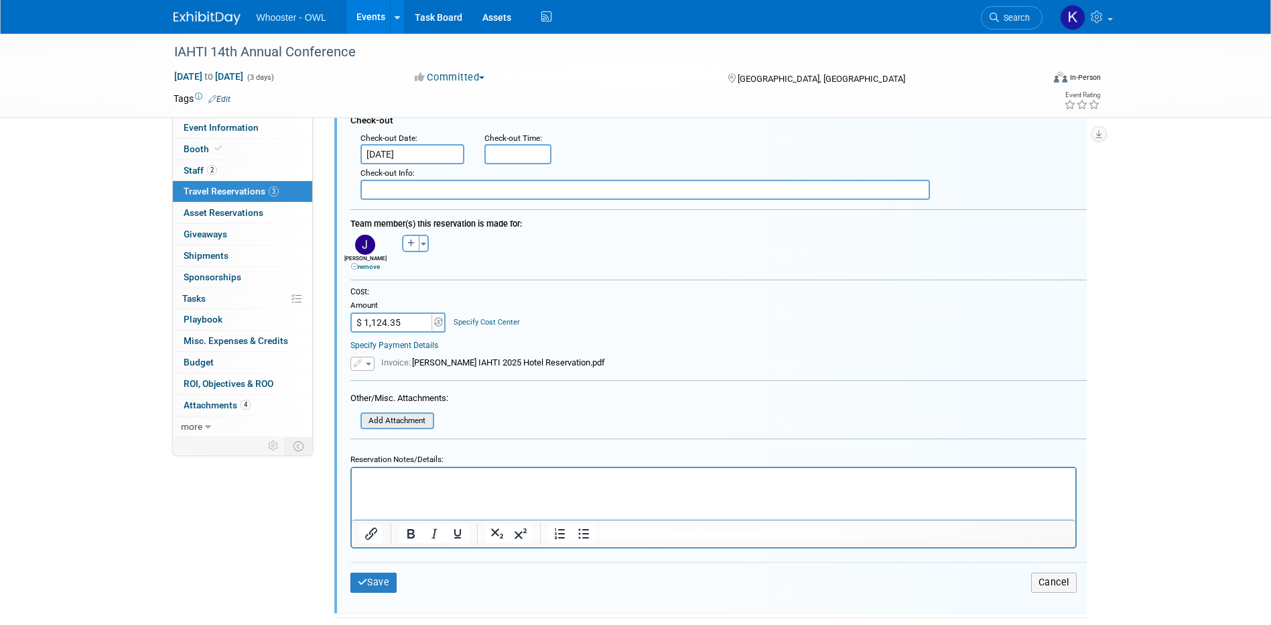
scroll to position [578, 0]
click at [368, 359] on button "button" at bounding box center [363, 362] width 24 height 14
click at [397, 397] on link "Remove attachment" at bounding box center [418, 400] width 134 height 19
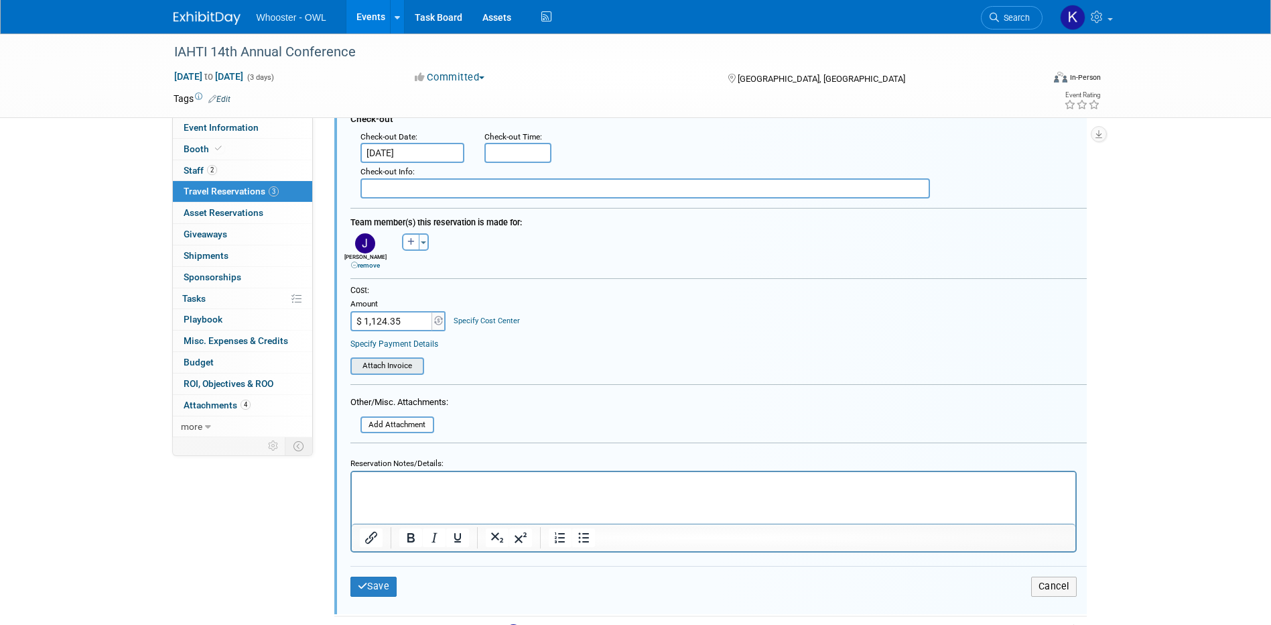
click at [412, 373] on input "file" at bounding box center [343, 366] width 160 height 15
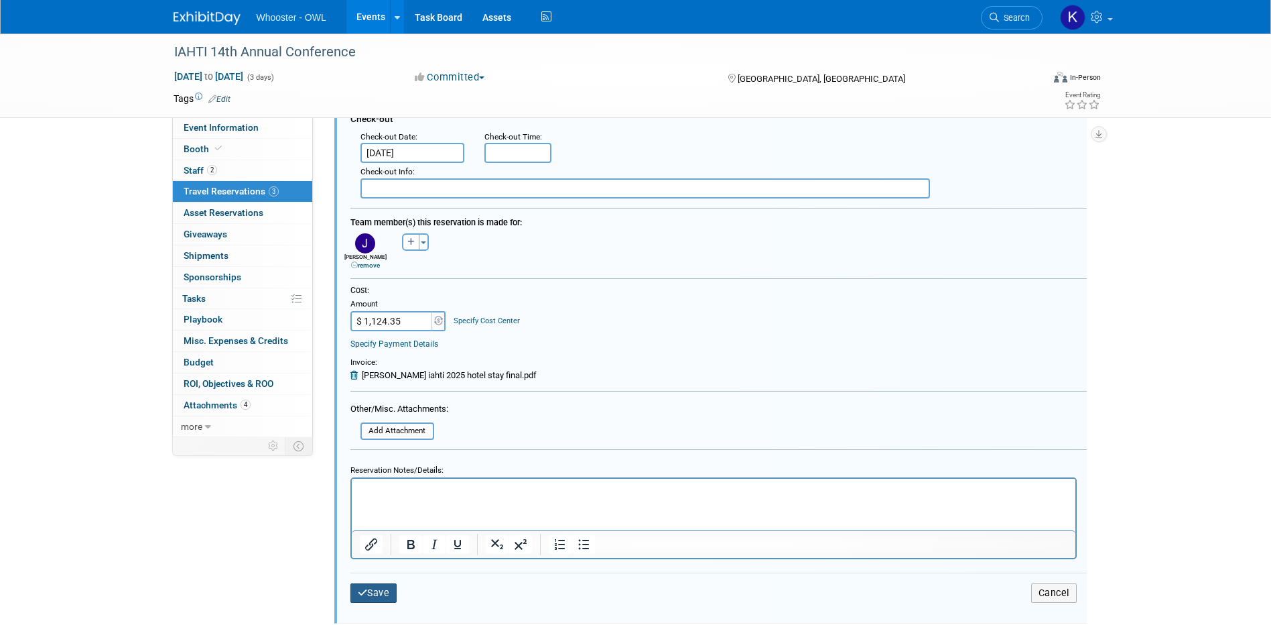
click at [386, 596] on button "Save" at bounding box center [374, 592] width 47 height 19
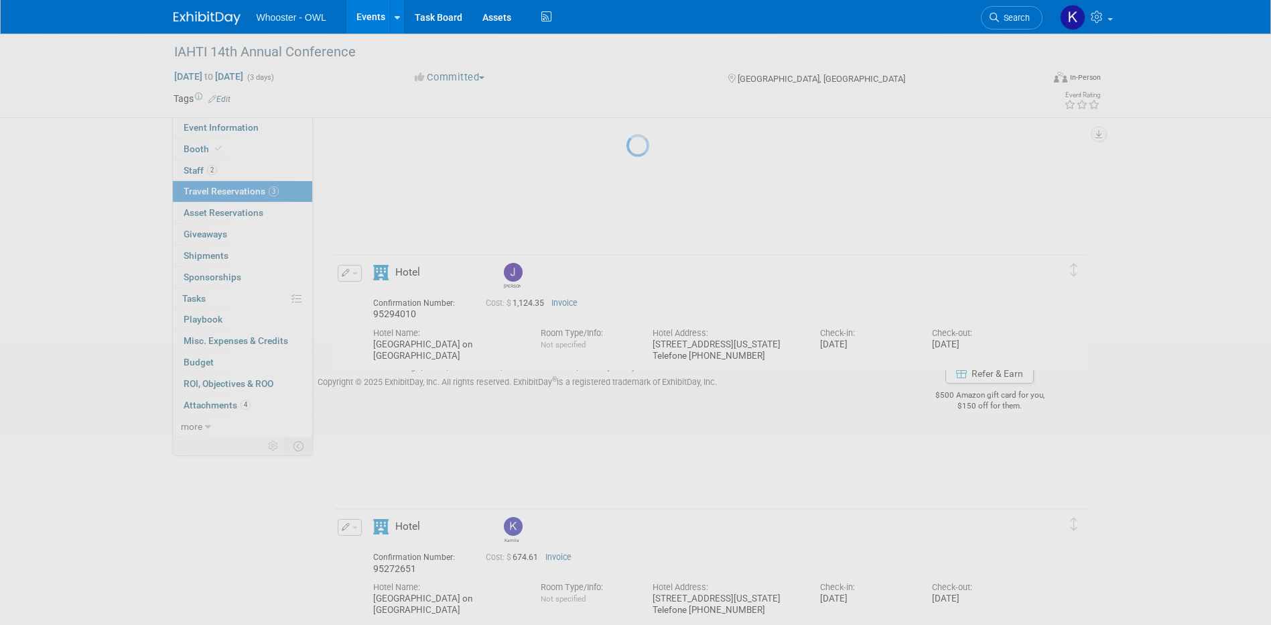
scroll to position [167, 0]
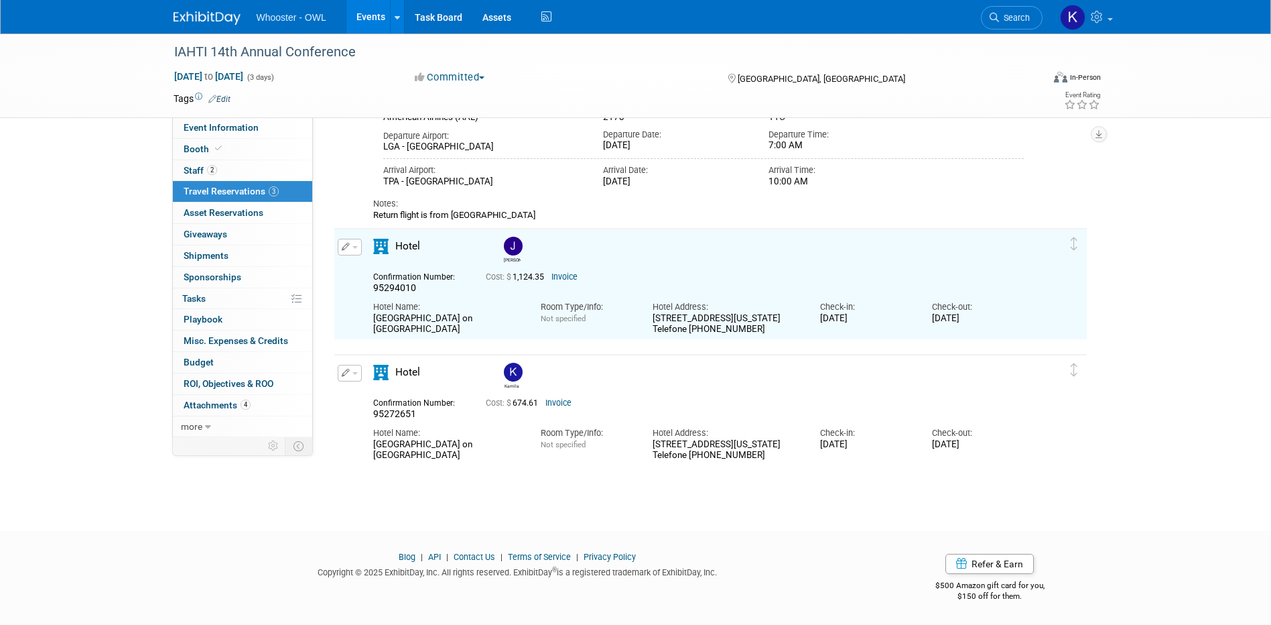
click at [336, 382] on div "Edit Reservation Delete Reservation" at bounding box center [348, 377] width 29 height 25
click at [350, 367] on button "button" at bounding box center [350, 373] width 24 height 17
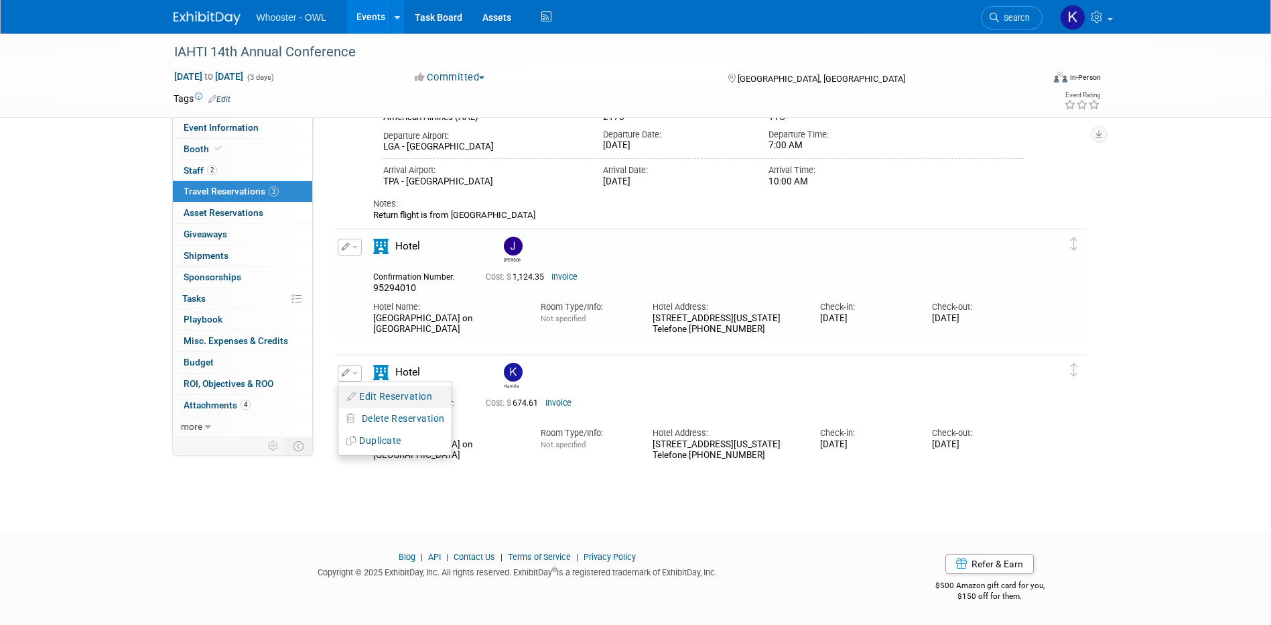
click at [379, 399] on button "Edit Reservation" at bounding box center [394, 396] width 113 height 19
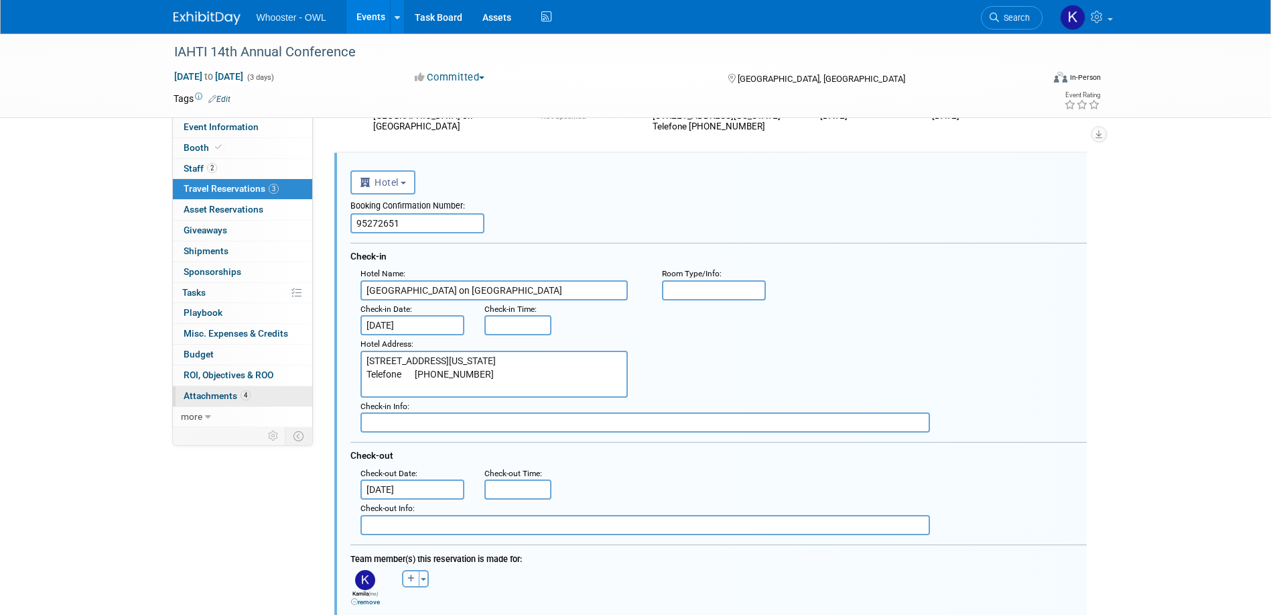
scroll to position [0, 0]
click at [387, 485] on input "Sep 5, 2025" at bounding box center [413, 488] width 105 height 20
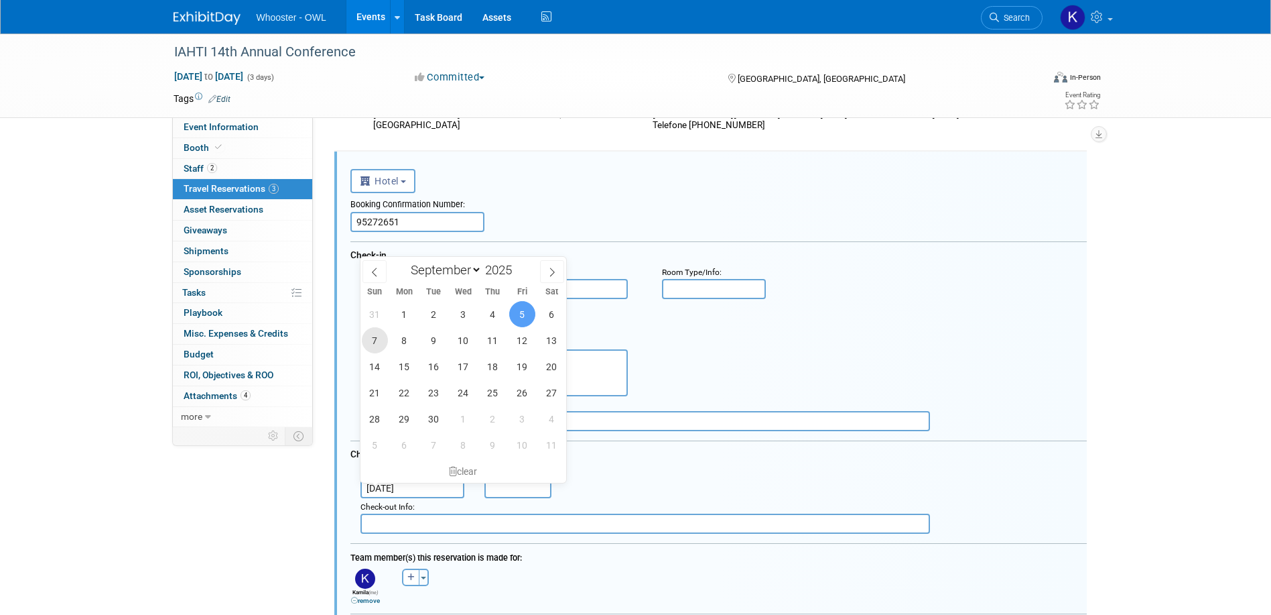
click at [371, 338] on span "7" at bounding box center [375, 340] width 26 height 26
type input "Sep 7, 2025"
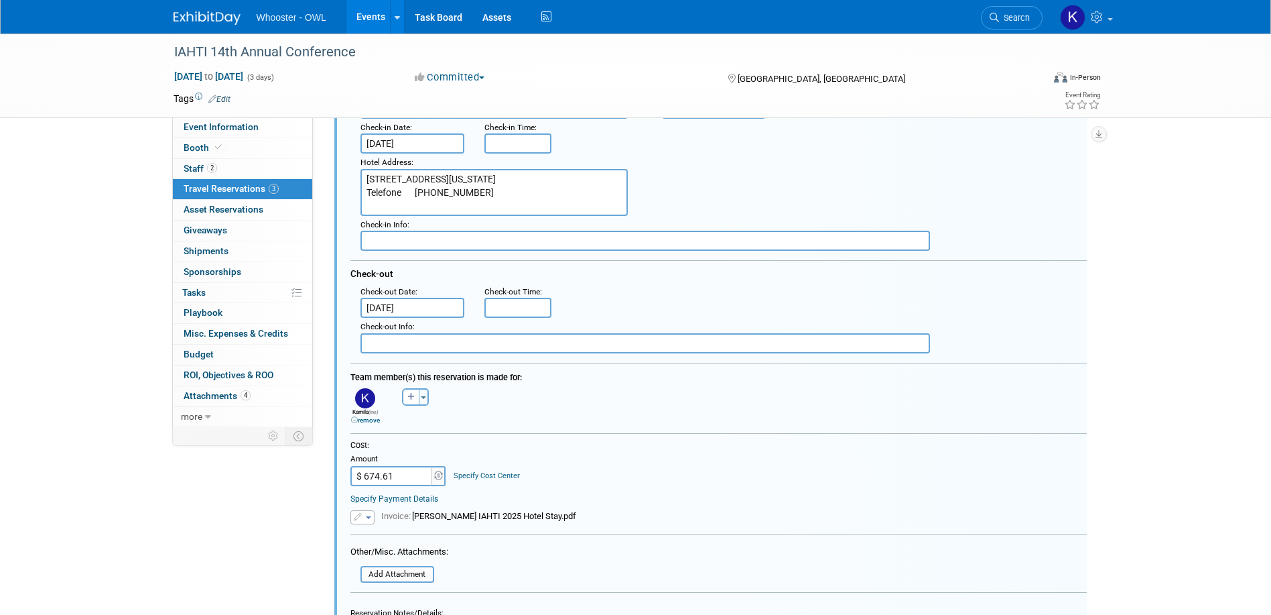
scroll to position [570, 0]
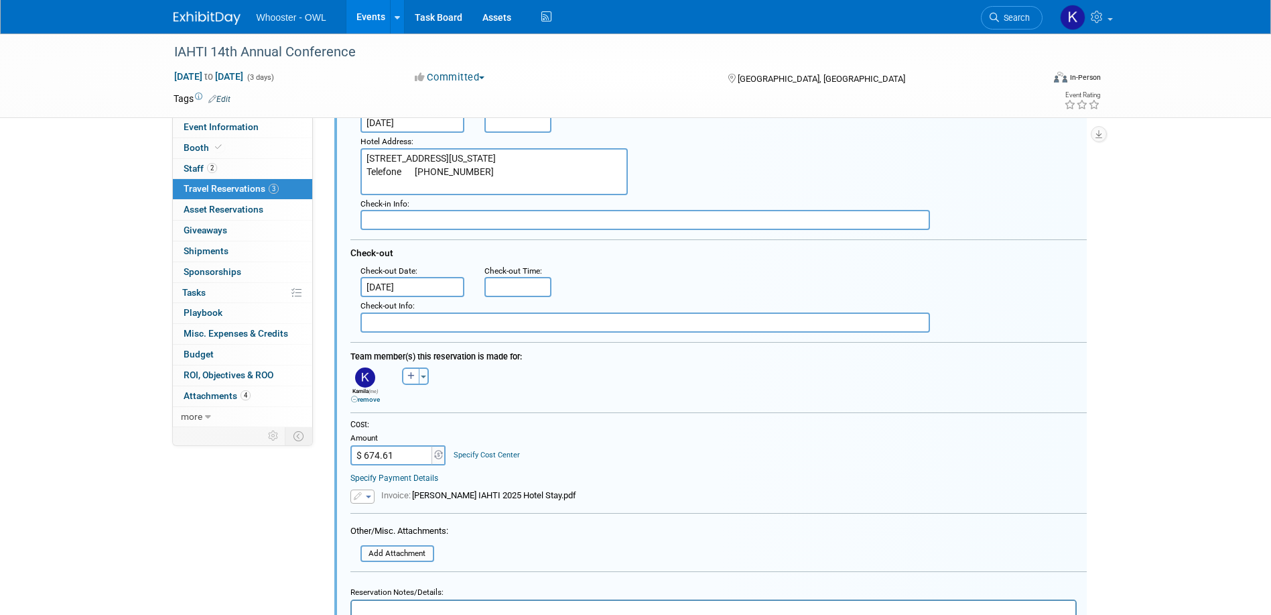
click at [395, 456] on input "$ 674.61" at bounding box center [393, 455] width 84 height 20
type input "$ 1,124.35"
click at [357, 498] on icon "button" at bounding box center [359, 496] width 10 height 8
click at [376, 517] on link "Replace with a new file" at bounding box center [418, 516] width 134 height 19
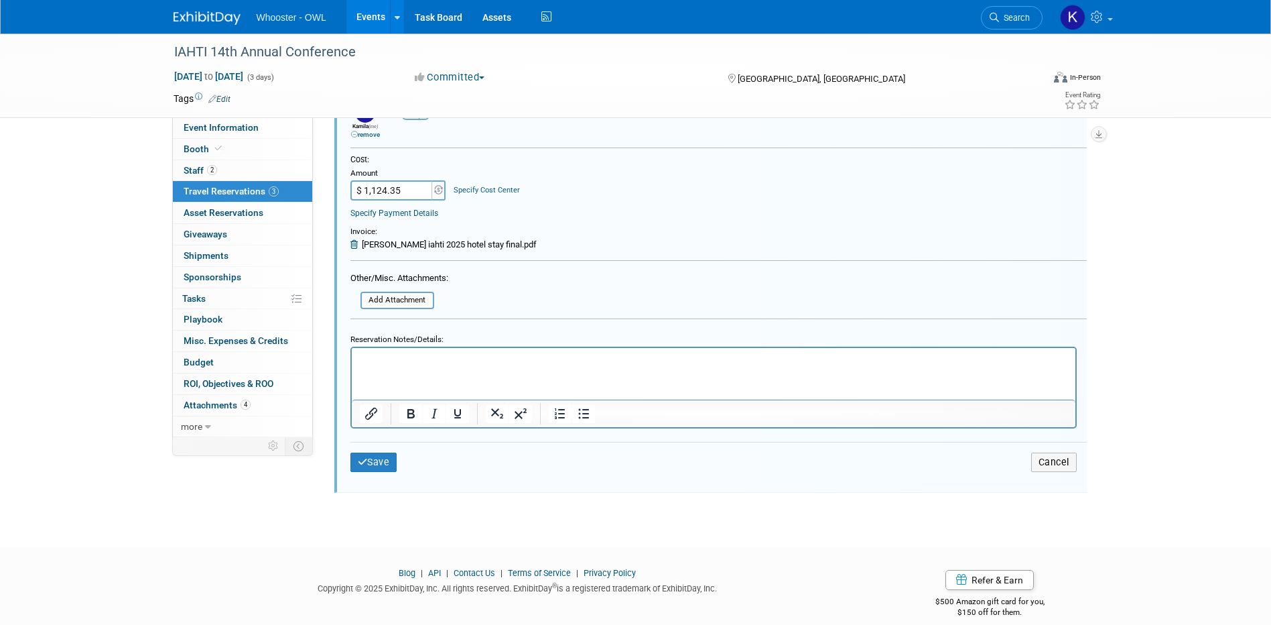
scroll to position [838, 0]
click at [367, 451] on button "Save" at bounding box center [374, 458] width 47 height 19
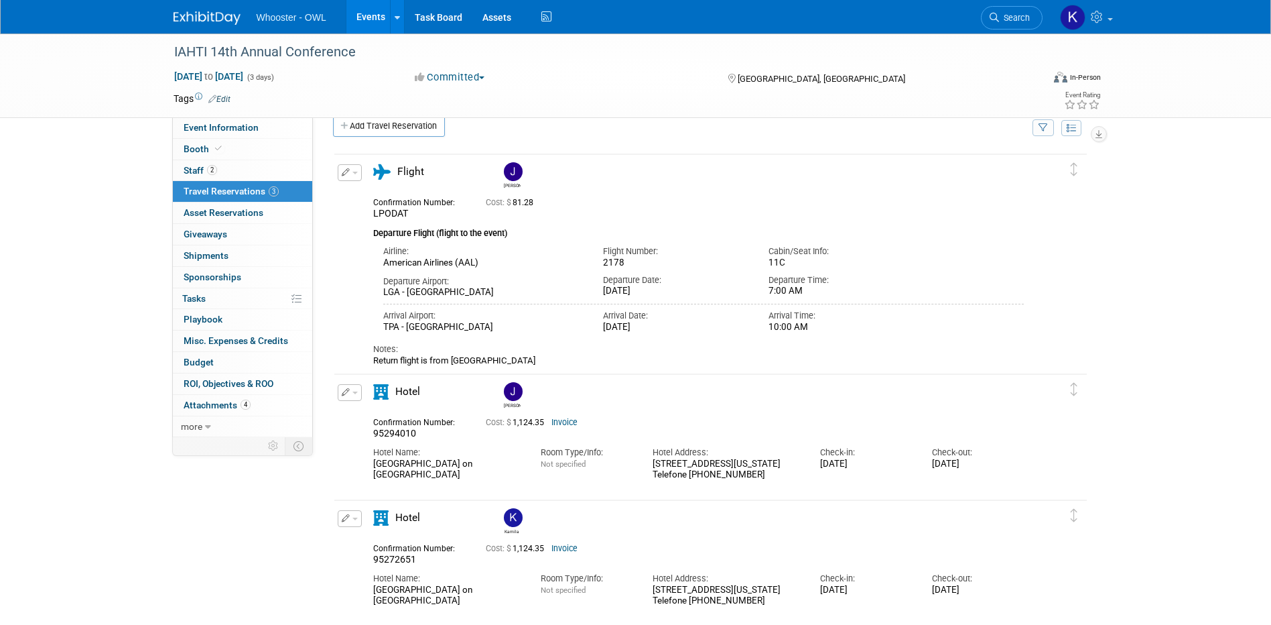
scroll to position [0, 0]
